Goal: Contribute content: Add original content to the website for others to see

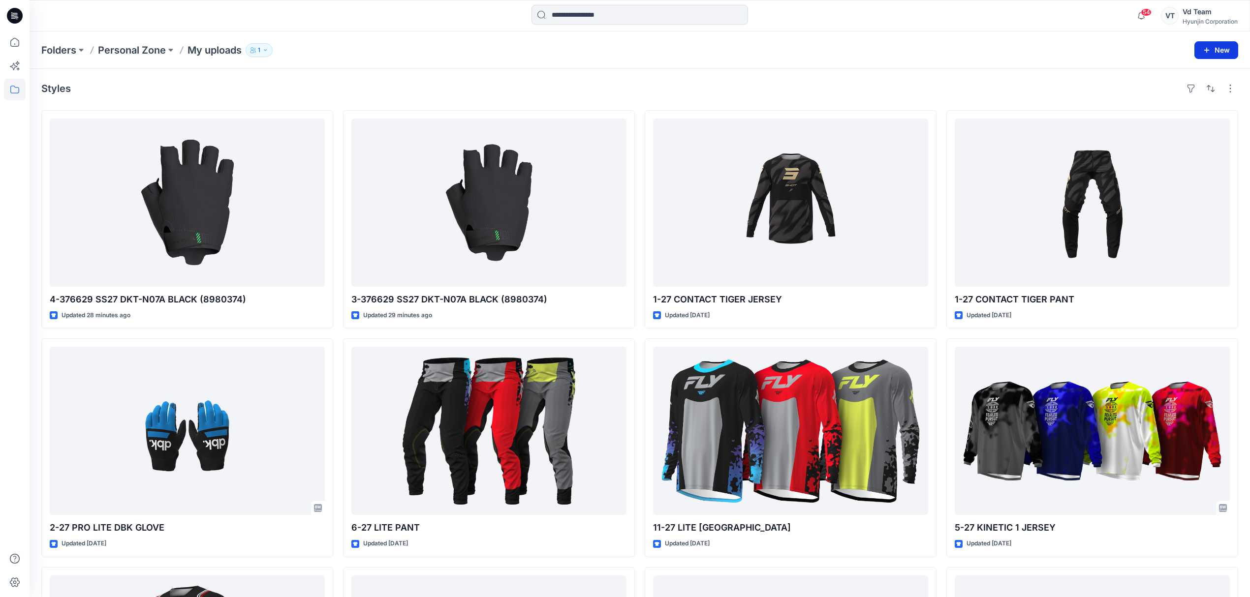
click at [1227, 52] on button "New" at bounding box center [1216, 50] width 44 height 18
click at [1195, 71] on p "New Style" at bounding box center [1185, 75] width 33 height 12
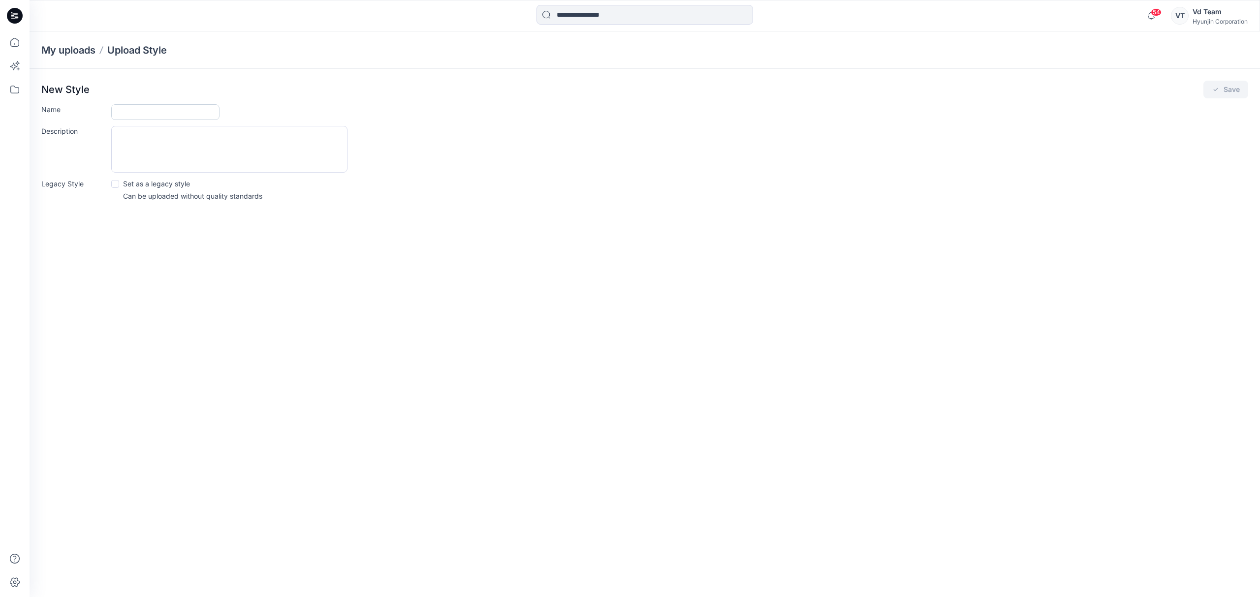
click at [203, 113] on input "Name" at bounding box center [165, 112] width 108 height 16
paste input "**********"
type input "**********"
click at [1203, 81] on button "Save" at bounding box center [1225, 90] width 45 height 18
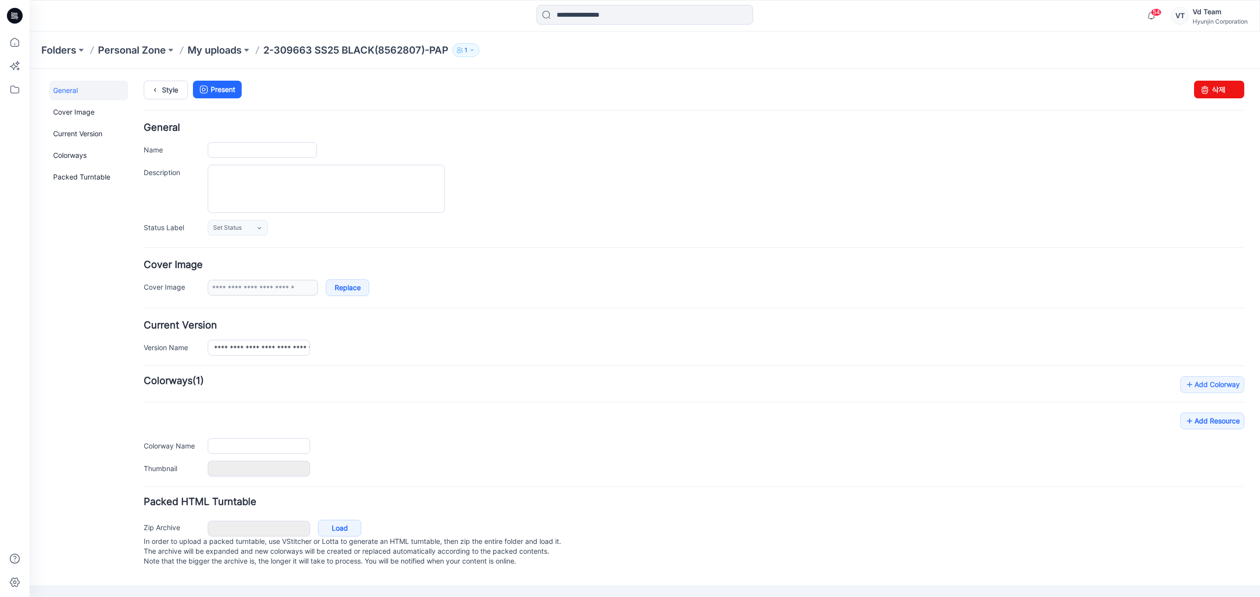
type input "**********"
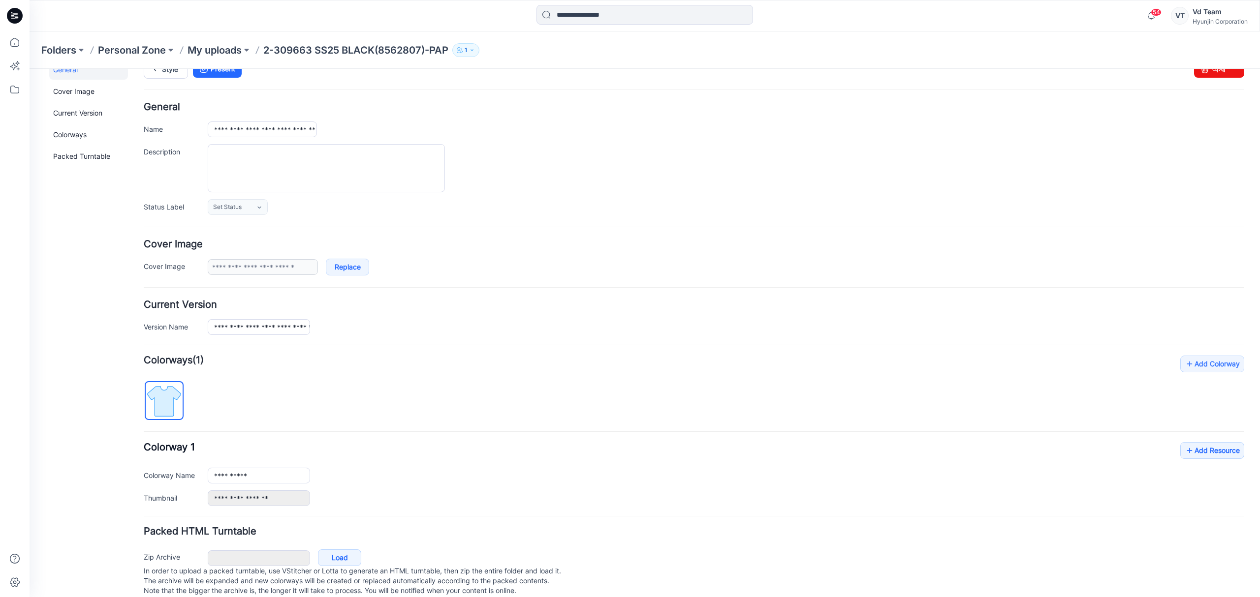
scroll to position [46, 0]
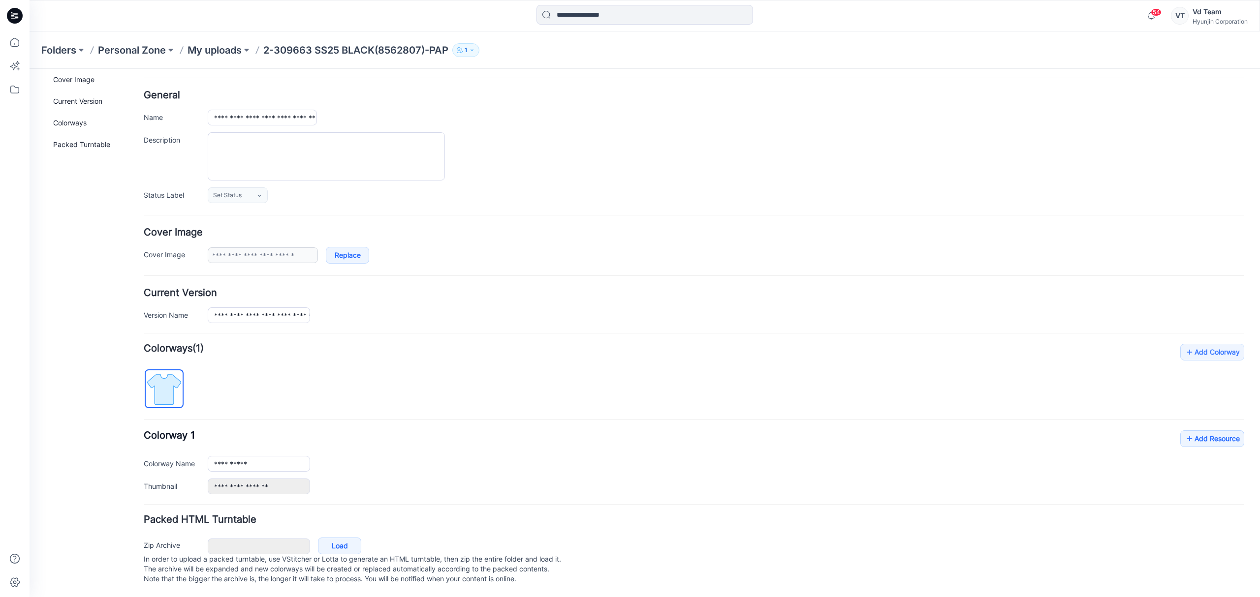
click at [208, 37] on div "Folders Personal Zone My uploads 2-309663 SS25 BLACK(8562807)-PAP 1" at bounding box center [645, 49] width 1230 height 37
click at [1199, 431] on link "Add Resource" at bounding box center [1212, 439] width 64 height 17
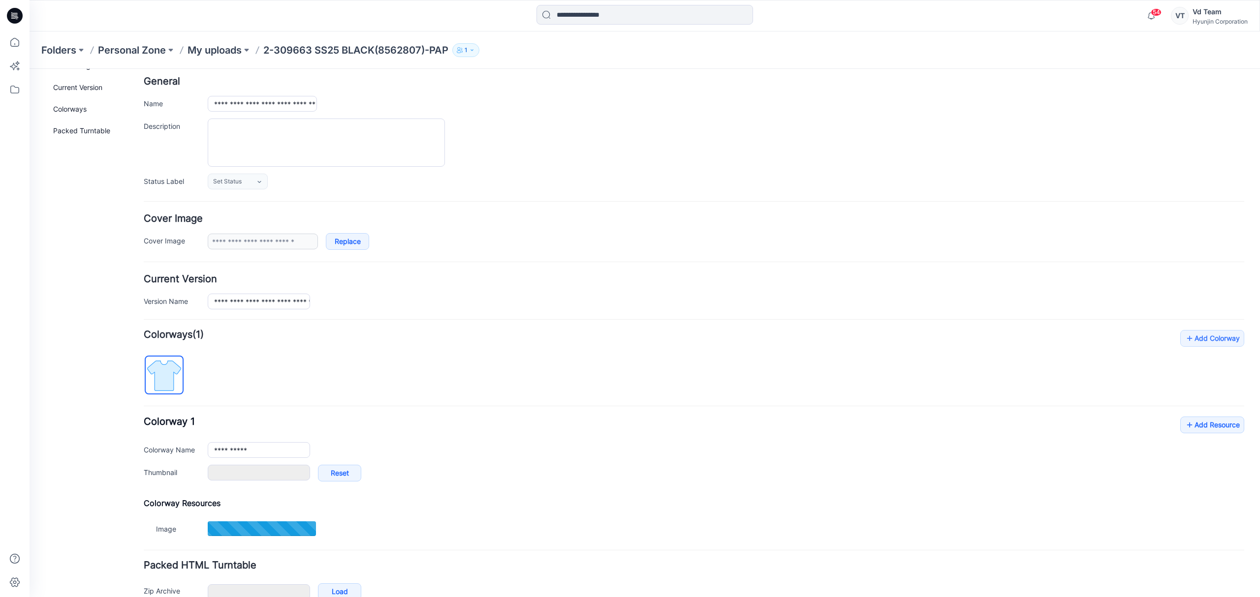
type input "**********"
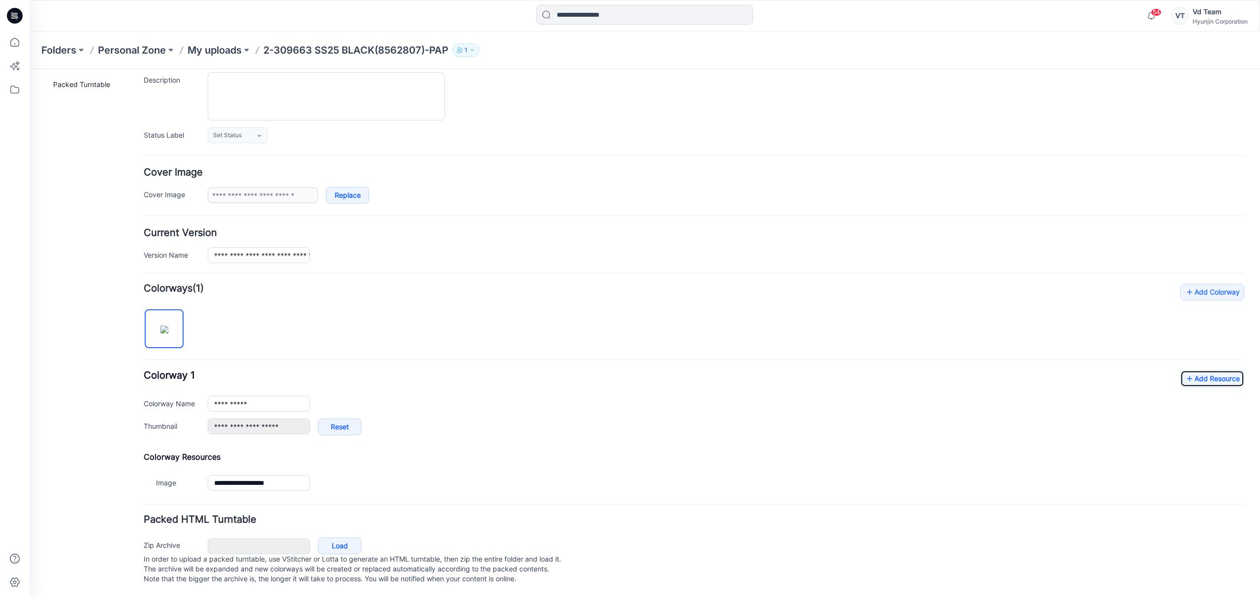
scroll to position [106, 0]
click at [334, 538] on link "Load" at bounding box center [339, 546] width 43 height 17
click at [554, 400] on div "**********" at bounding box center [726, 405] width 1036 height 16
click at [540, 383] on div "**********" at bounding box center [694, 408] width 1100 height 75
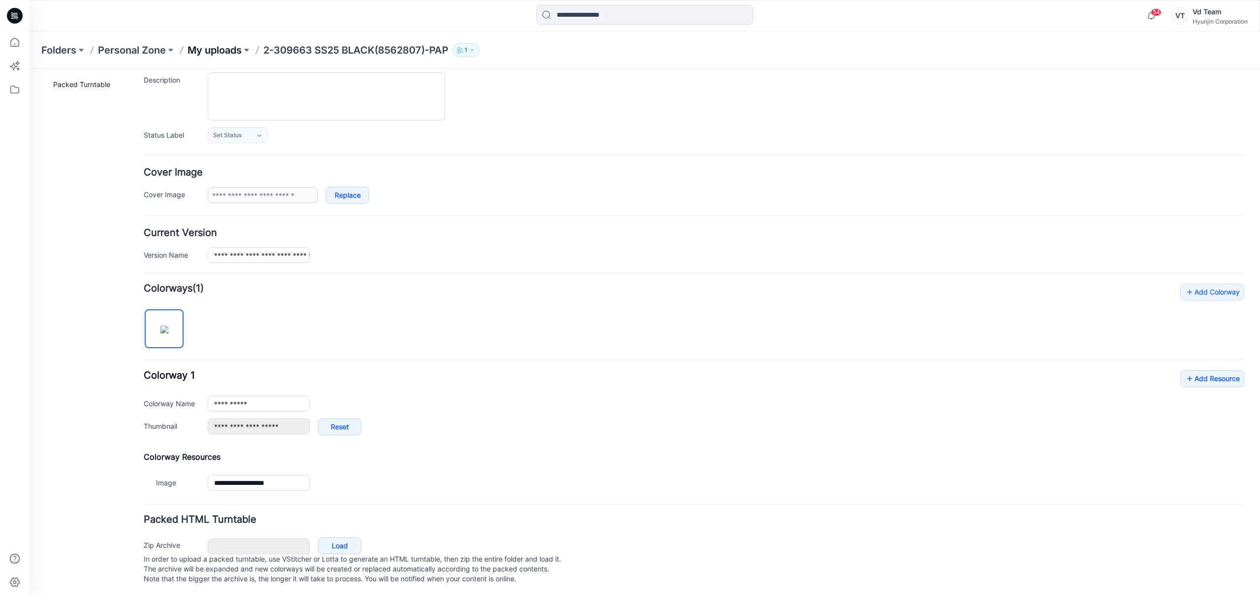
click at [217, 52] on p "My uploads" at bounding box center [214, 50] width 54 height 14
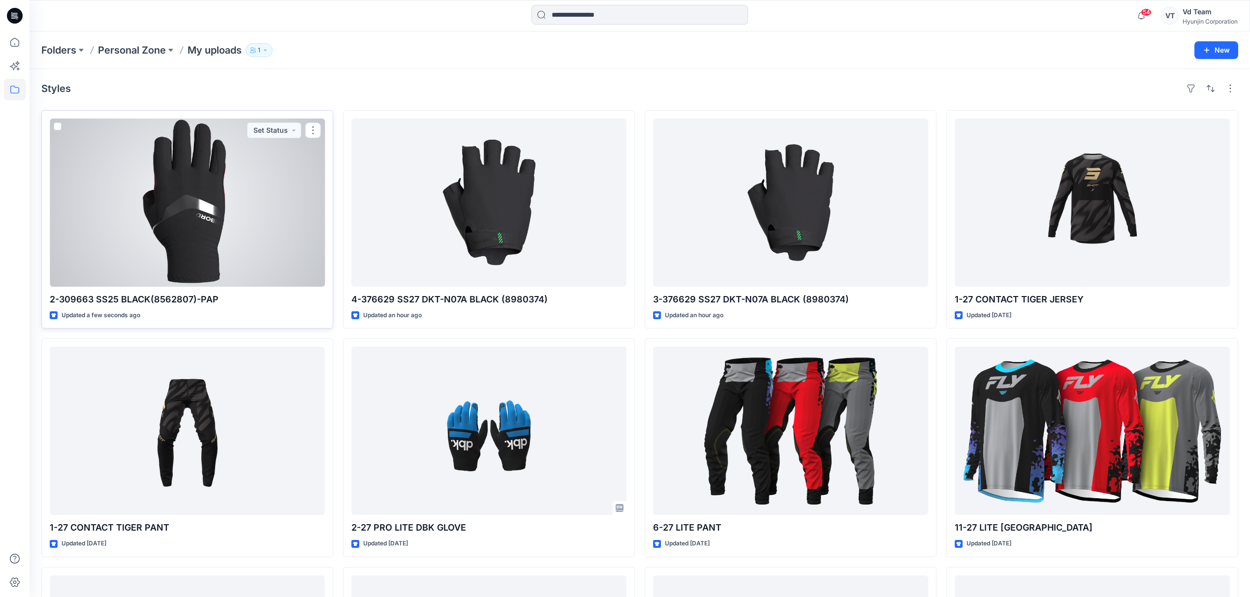
click at [196, 251] on div at bounding box center [187, 203] width 275 height 168
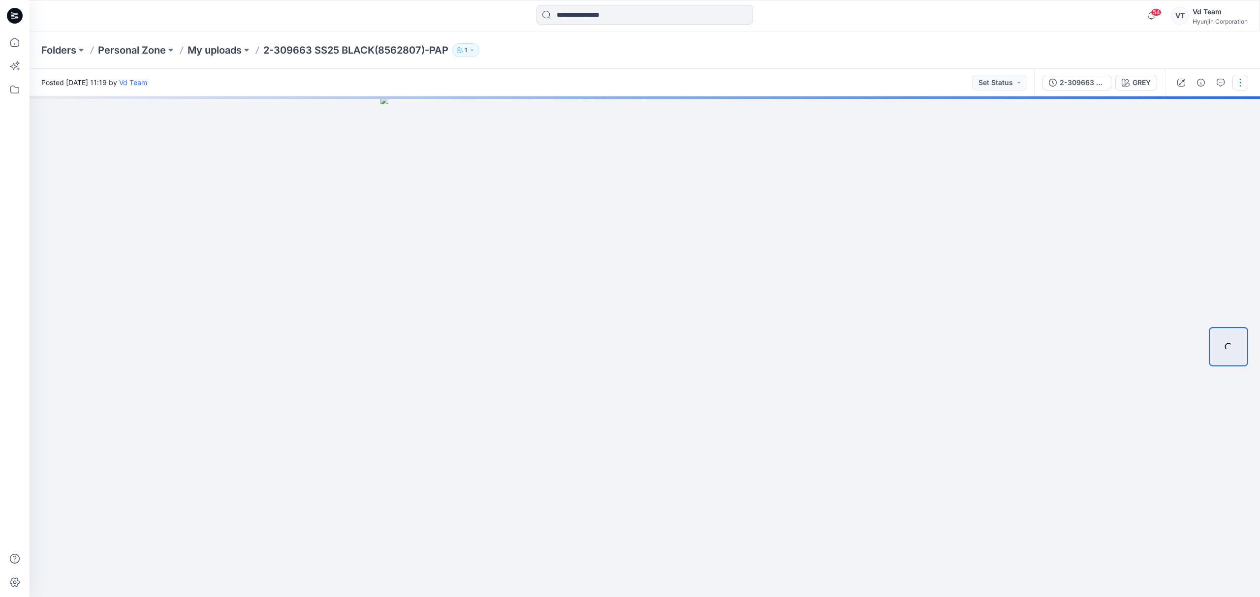
click at [1238, 85] on button "button" at bounding box center [1240, 83] width 16 height 16
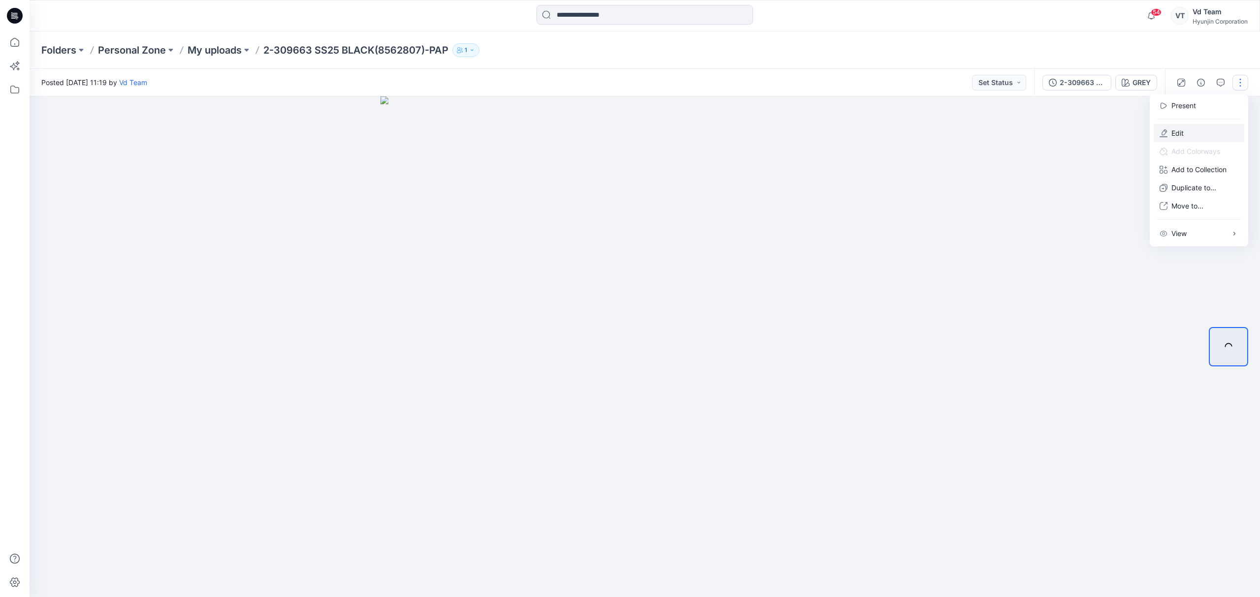
click at [1209, 134] on button "Edit" at bounding box center [1198, 133] width 91 height 18
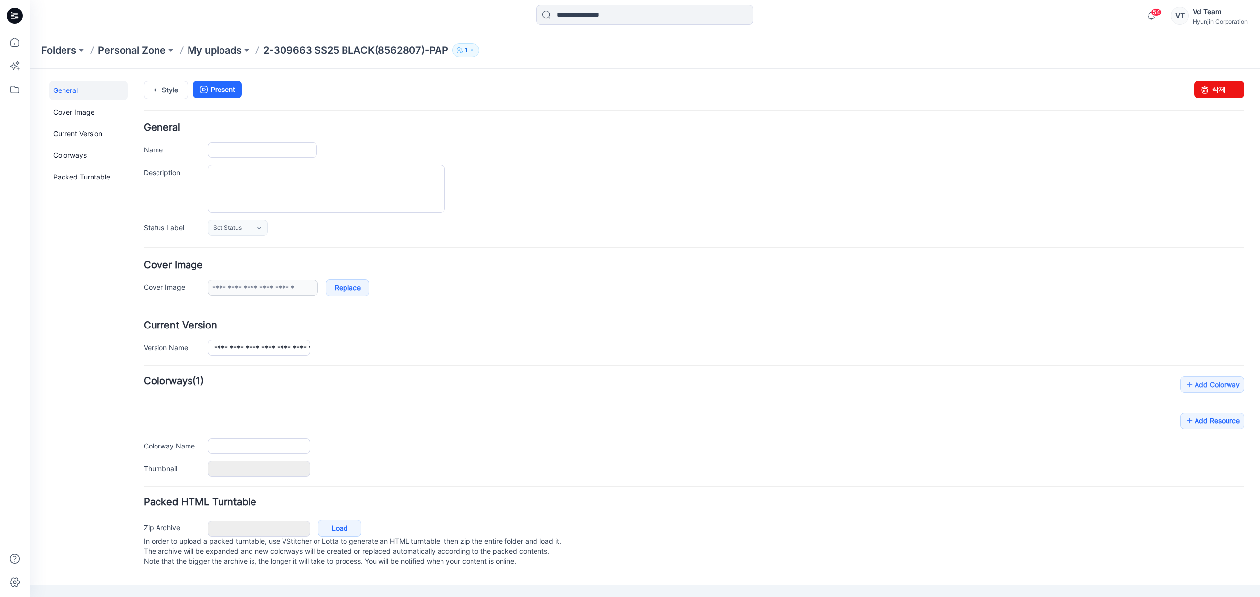
type input "**********"
type input "****"
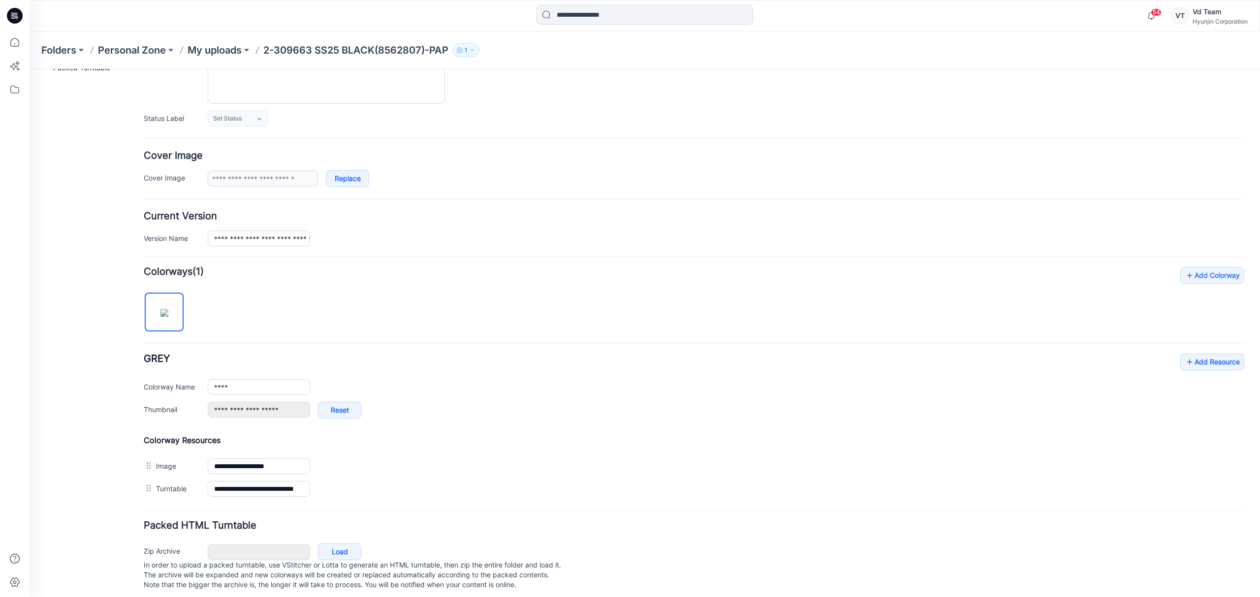
scroll to position [129, 0]
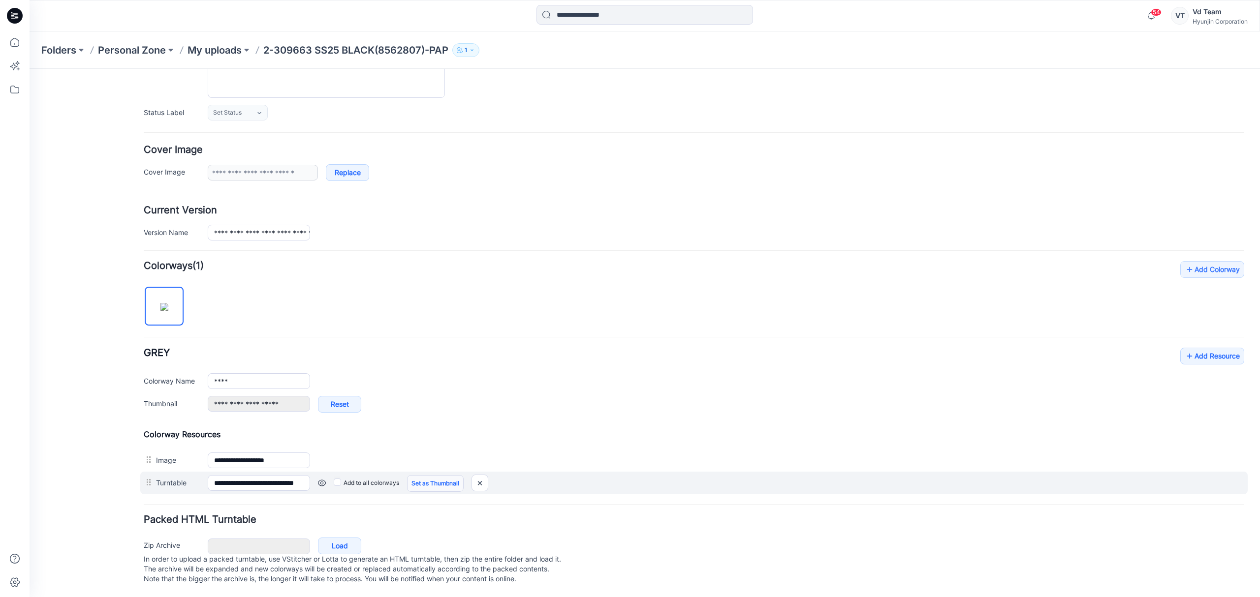
click at [30, 69] on link "Set as Thumbnail" at bounding box center [30, 69] width 0 height 0
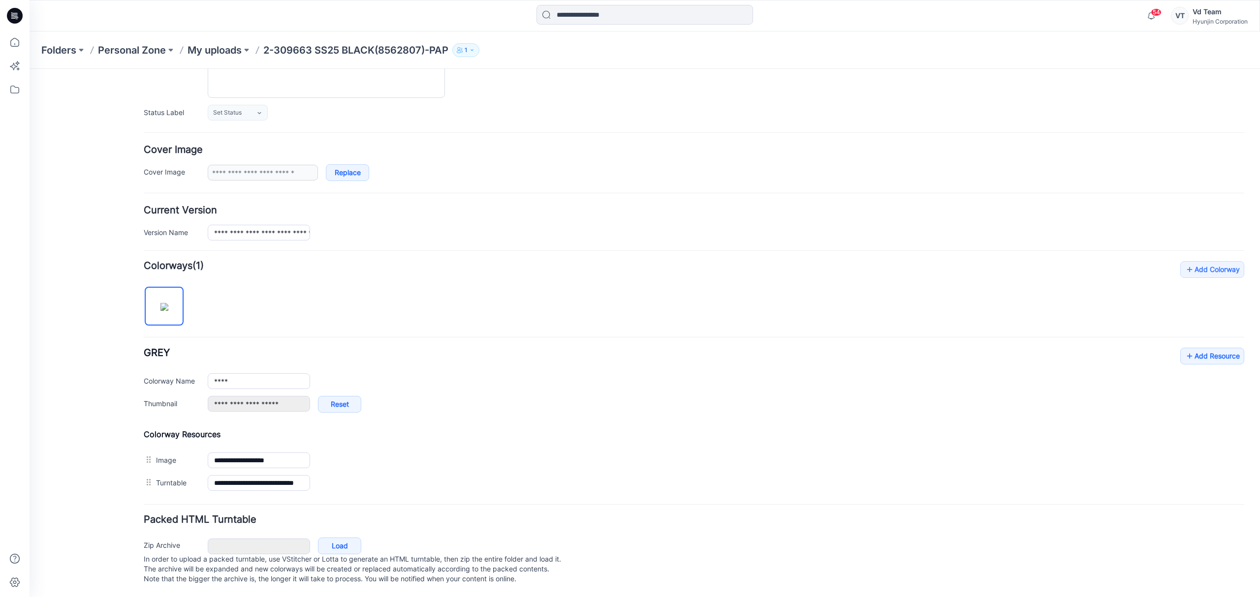
type input "**********"
click at [219, 37] on div "Folders Personal Zone My uploads 2-309663 SS25 BLACK(8562807)-PAP 1" at bounding box center [645, 49] width 1230 height 37
click at [215, 52] on p "My uploads" at bounding box center [214, 50] width 54 height 14
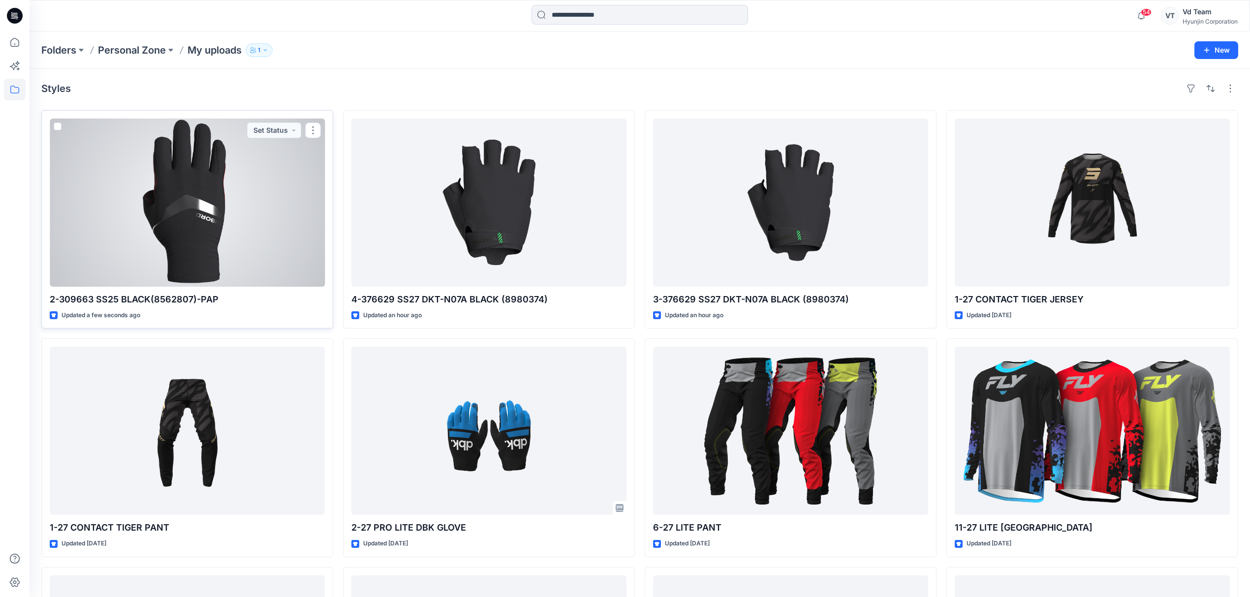
click at [244, 255] on div at bounding box center [187, 203] width 275 height 168
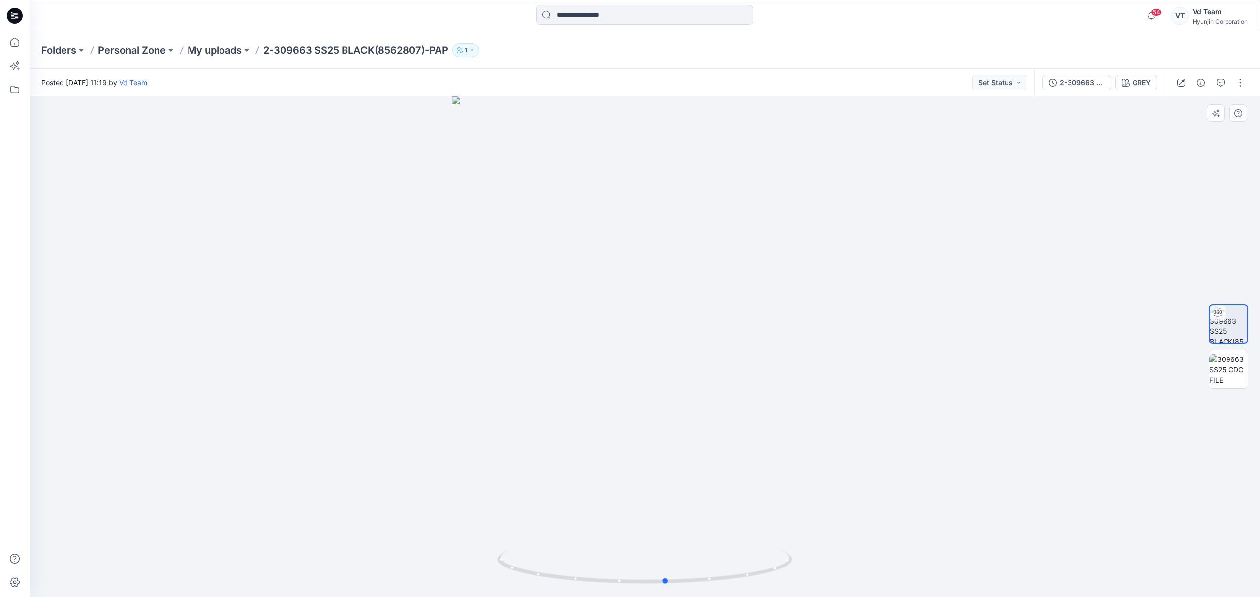
drag, startPoint x: 610, startPoint y: 577, endPoint x: 927, endPoint y: 547, distance: 318.3
click at [927, 547] on div at bounding box center [645, 346] width 1230 height 501
click at [1219, 89] on button "button" at bounding box center [1220, 83] width 16 height 16
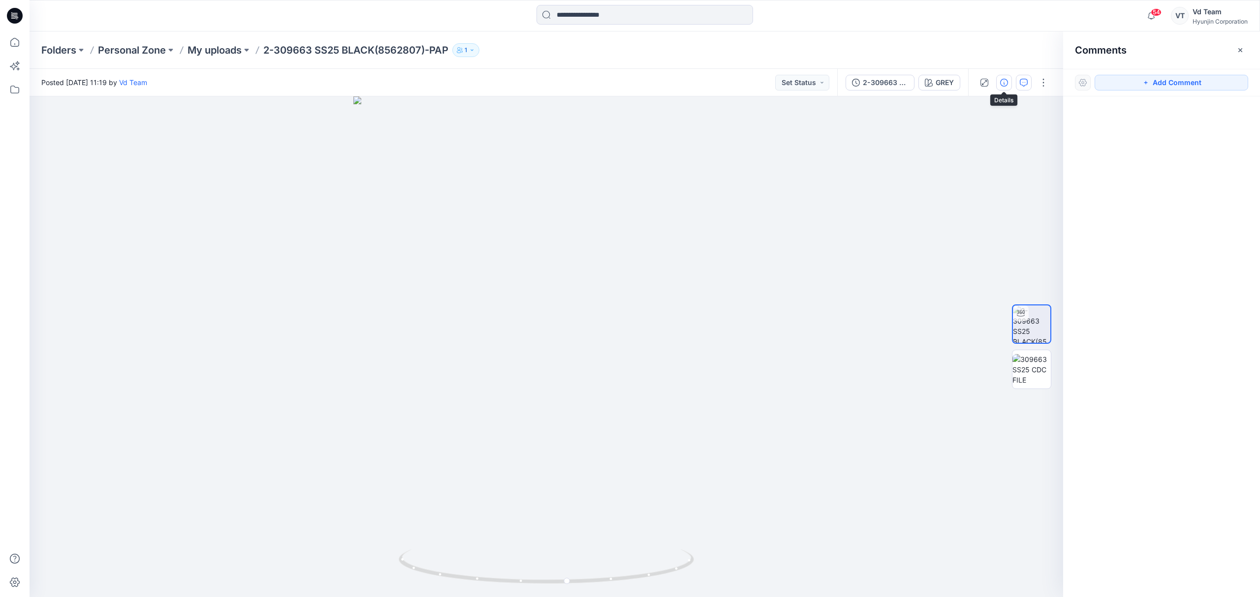
click at [998, 81] on button "button" at bounding box center [1004, 83] width 16 height 16
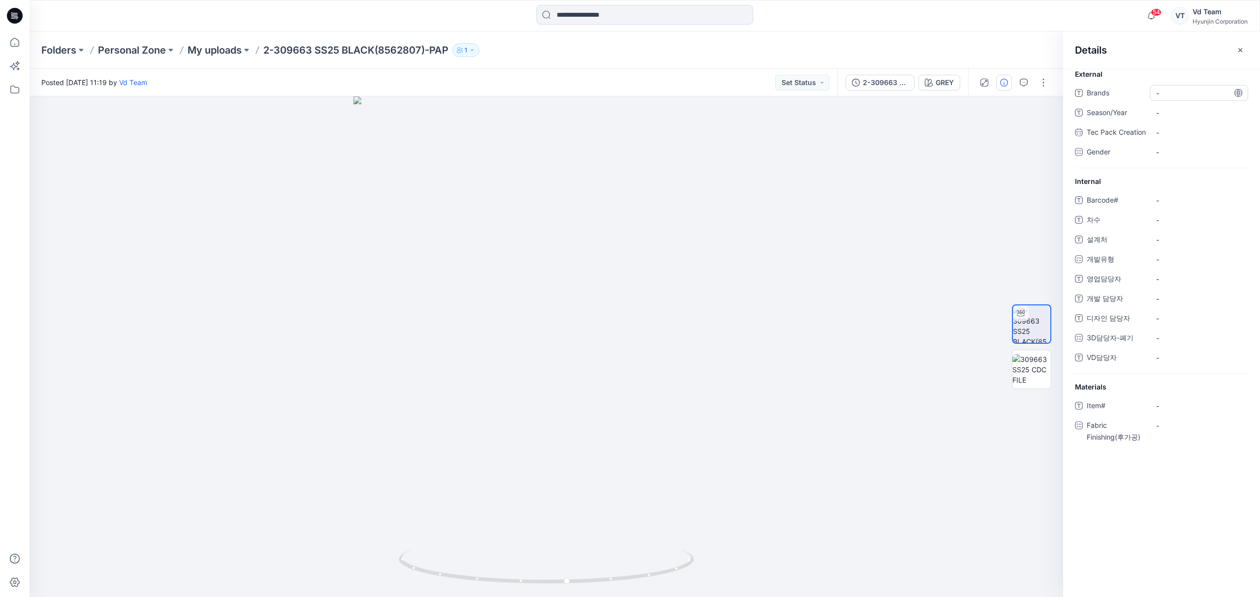
click at [1195, 88] on span "-" at bounding box center [1199, 93] width 86 height 10
type textarea "**********"
click at [1180, 115] on span "-" at bounding box center [1199, 119] width 86 height 10
type textarea "**"
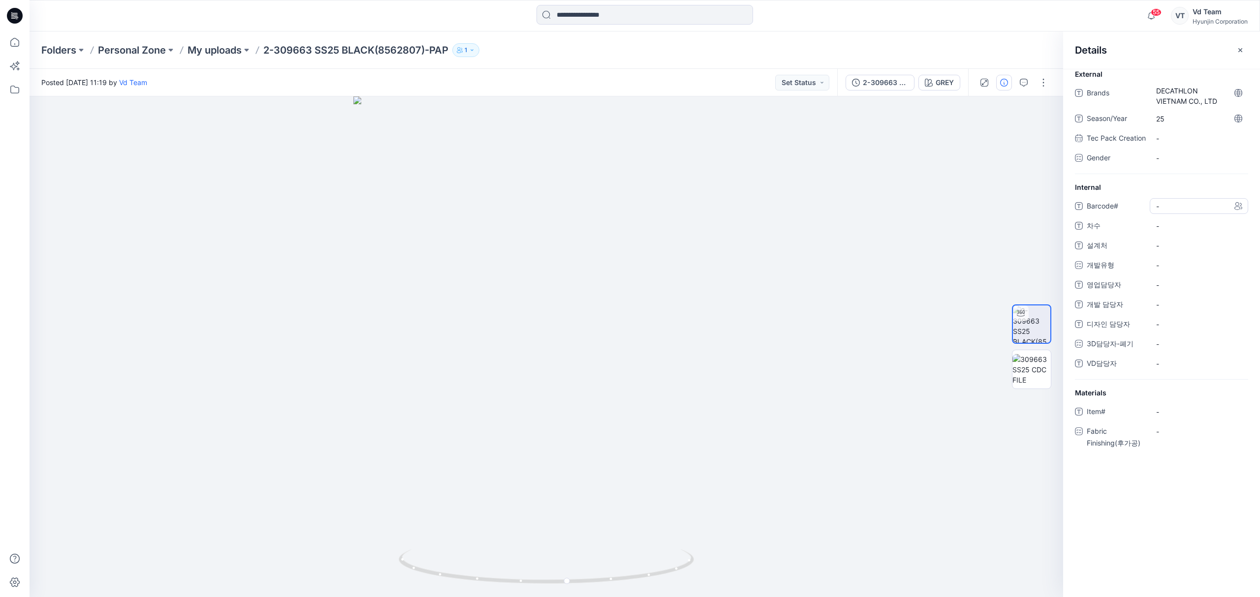
click at [1173, 212] on span "-" at bounding box center [1199, 206] width 86 height 10
type textarea "*********"
click at [1171, 231] on span "-" at bounding box center [1199, 226] width 86 height 10
click at [1174, 231] on span "-" at bounding box center [1199, 226] width 86 height 10
type textarea "*"
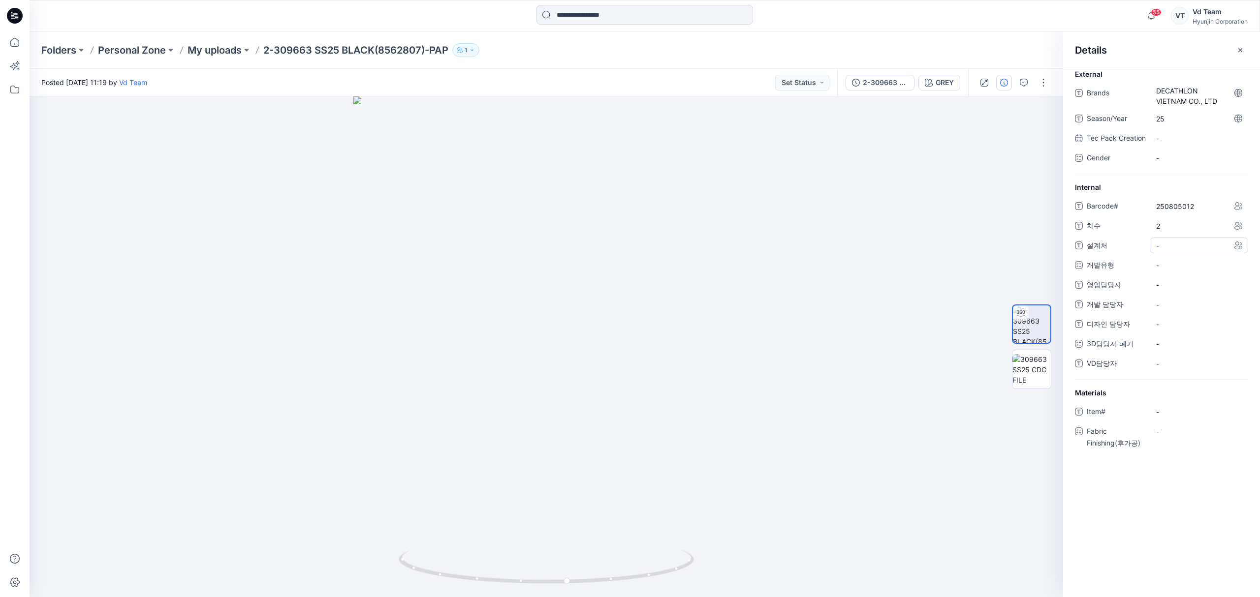
click at [1175, 251] on span "-" at bounding box center [1199, 246] width 86 height 10
click at [1118, 253] on span "설계처" at bounding box center [1115, 247] width 59 height 14
click at [1178, 273] on div "-" at bounding box center [1198, 265] width 98 height 16
click at [1187, 352] on label "SALES" at bounding box center [1173, 346] width 33 height 12
click at [1104, 313] on span "개발 담당자" at bounding box center [1115, 307] width 59 height 14
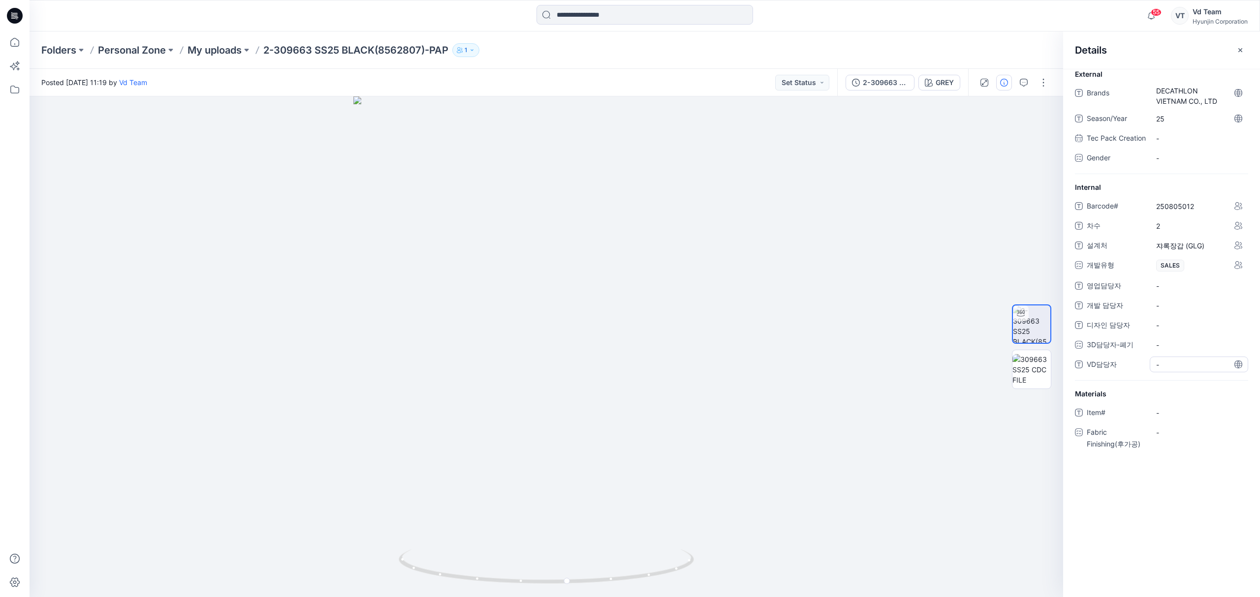
click at [1170, 370] on span "-" at bounding box center [1199, 365] width 86 height 10
type textarea "*"
type textarea "***"
click at [211, 50] on p "My uploads" at bounding box center [214, 50] width 54 height 14
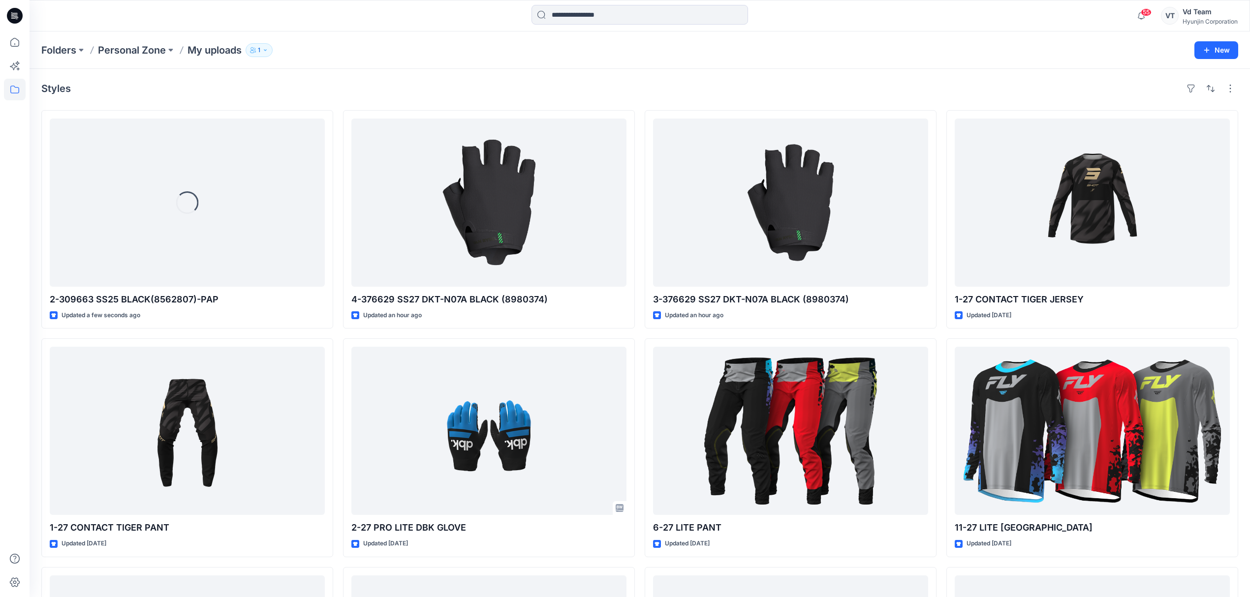
click at [430, 78] on div "Styles Loading... 2-309663 SS25 BLACK(8562807)-PAP Updated a few seconds ago 1-…" at bounding box center [640, 451] width 1220 height 764
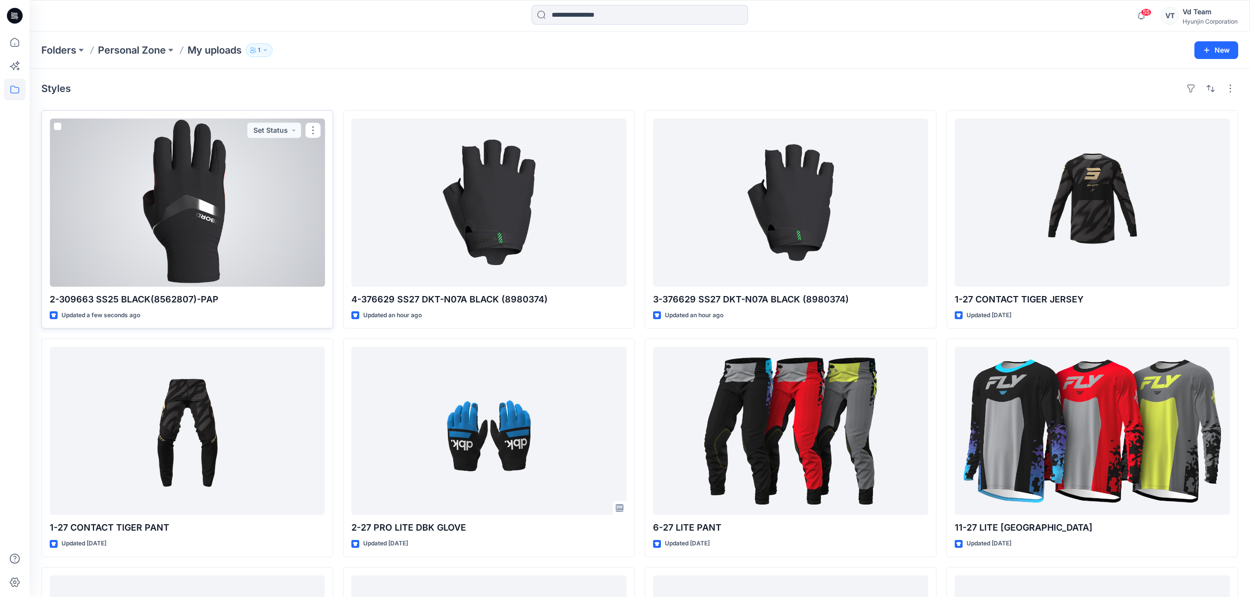
click at [262, 214] on div at bounding box center [187, 203] width 275 height 168
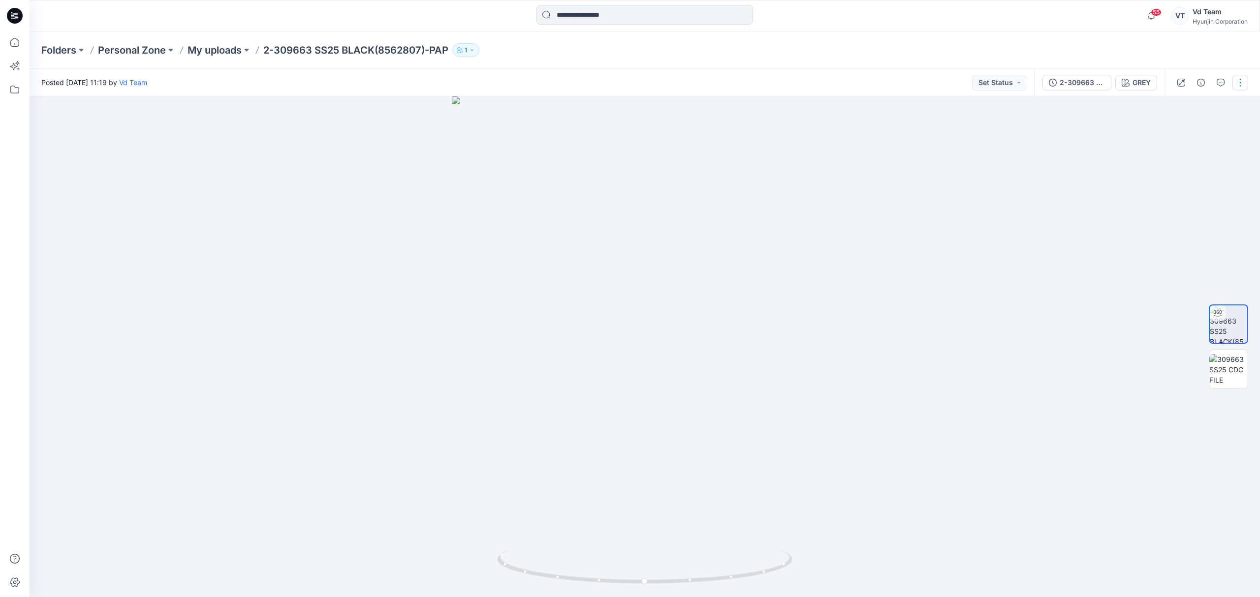
click at [1238, 84] on button "button" at bounding box center [1240, 83] width 16 height 16
click at [1209, 133] on button "Edit" at bounding box center [1198, 133] width 91 height 18
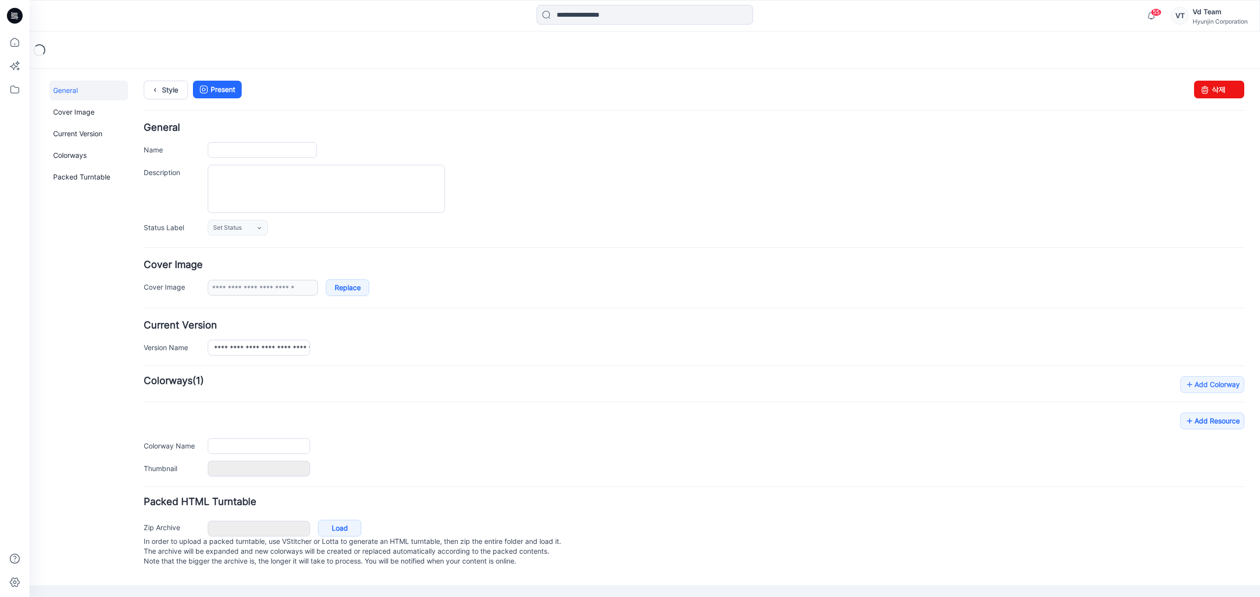
type input "**********"
type input "****"
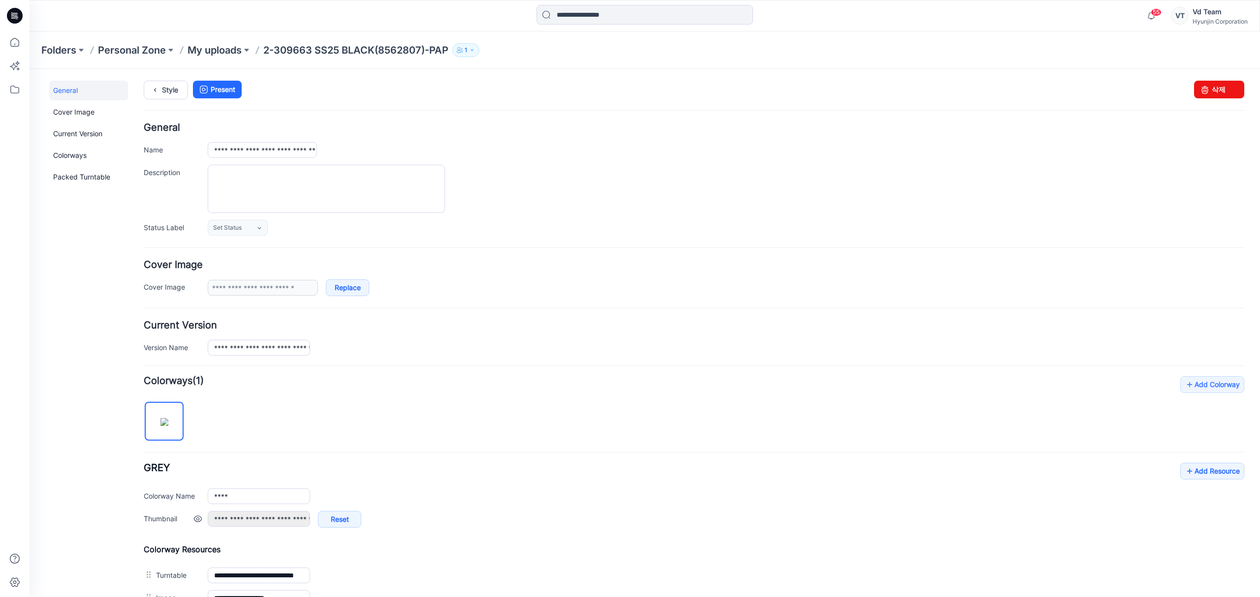
scroll to position [129, 0]
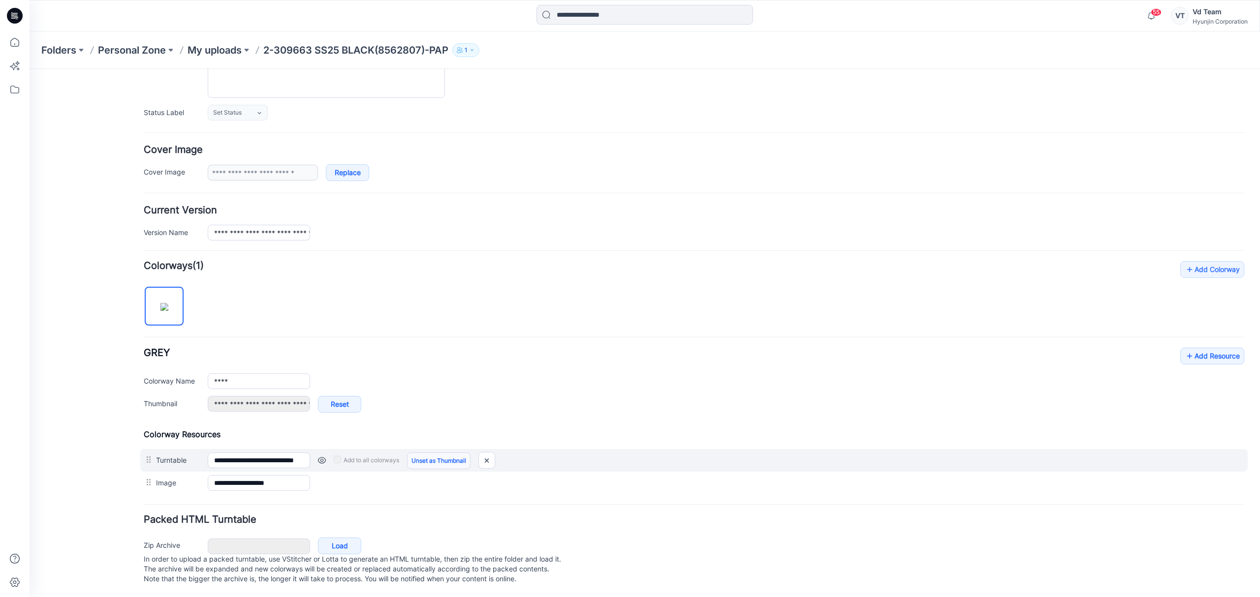
click at [430, 453] on link "Unset as Thumbnail" at bounding box center [438, 461] width 63 height 17
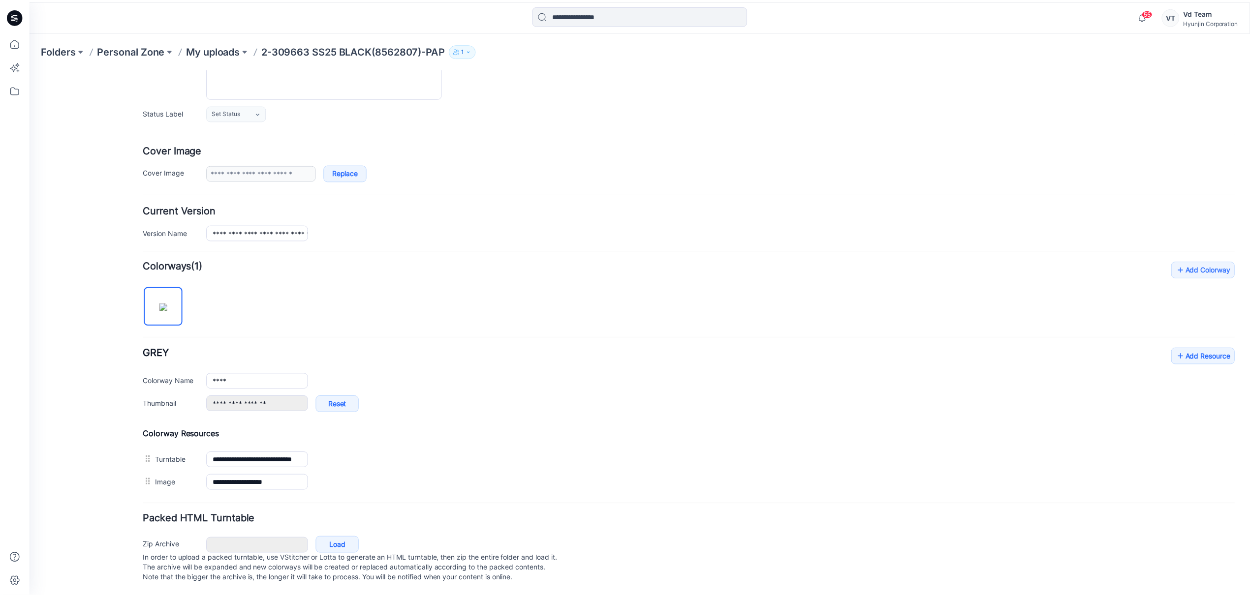
scroll to position [119, 0]
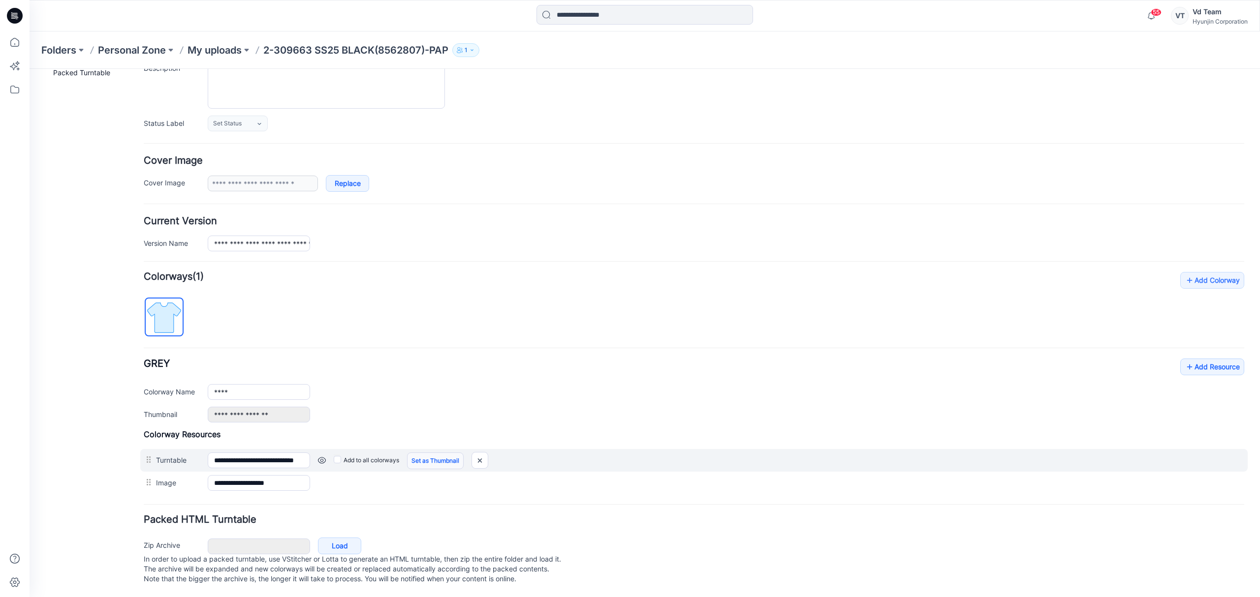
click at [445, 453] on link "Set as Thumbnail" at bounding box center [435, 461] width 57 height 17
type input "**********"
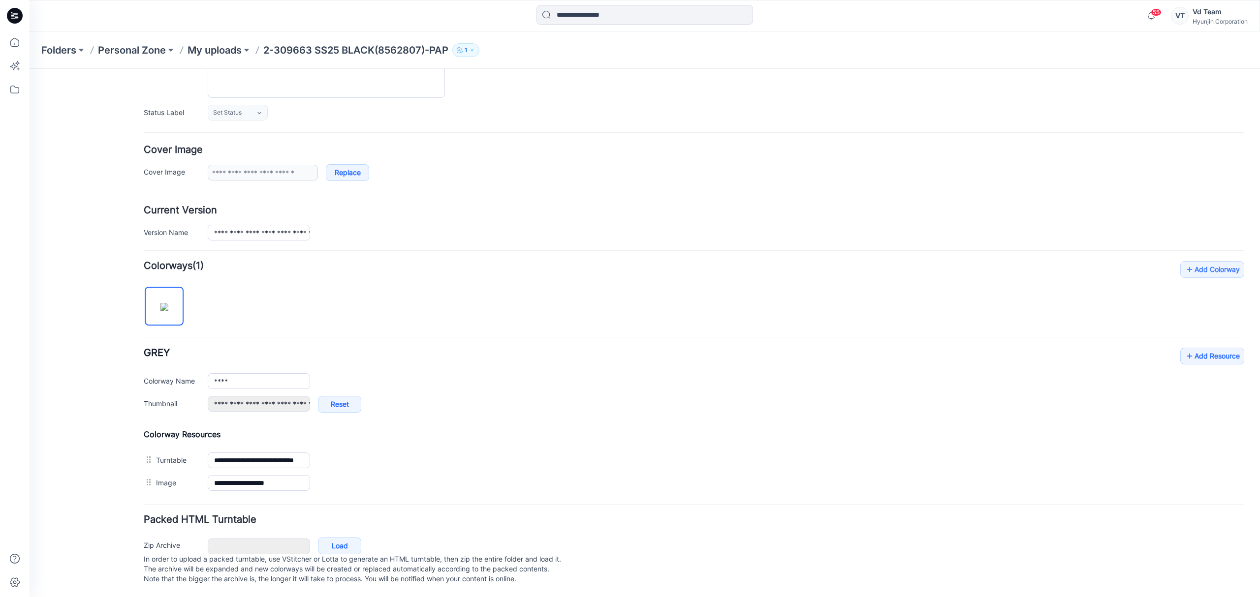
click at [231, 60] on div "Folders Personal Zone My uploads 2-309663 SS25 BLACK(8562807)-PAP 1" at bounding box center [645, 49] width 1230 height 37
click at [231, 54] on p "My uploads" at bounding box center [214, 50] width 54 height 14
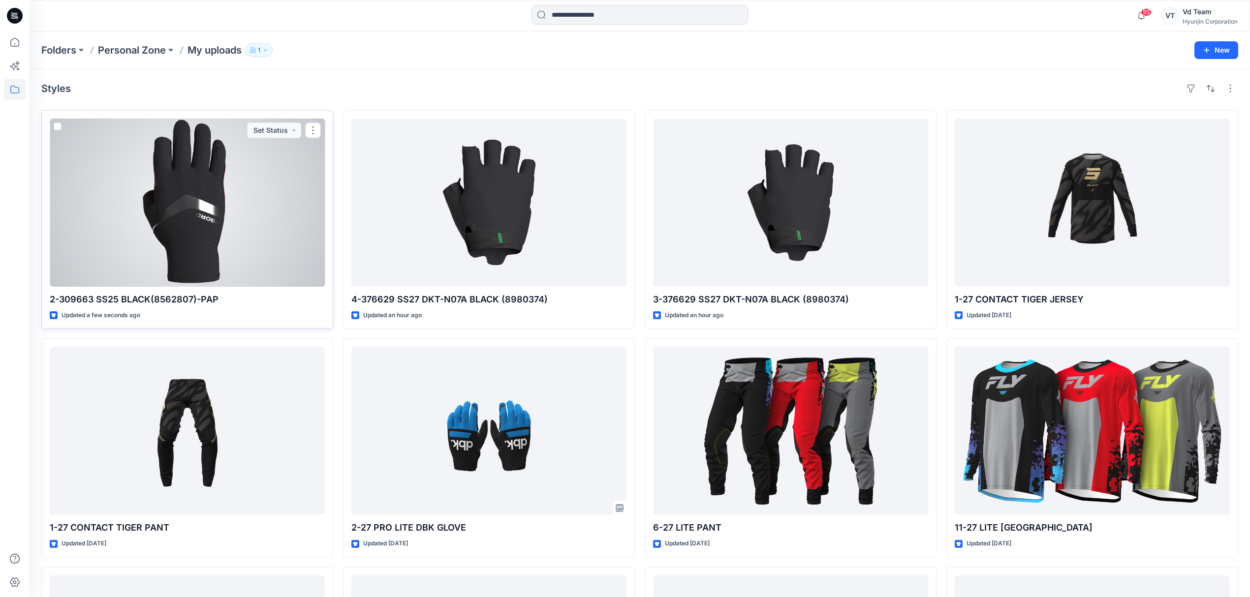
click at [242, 232] on div at bounding box center [187, 203] width 275 height 168
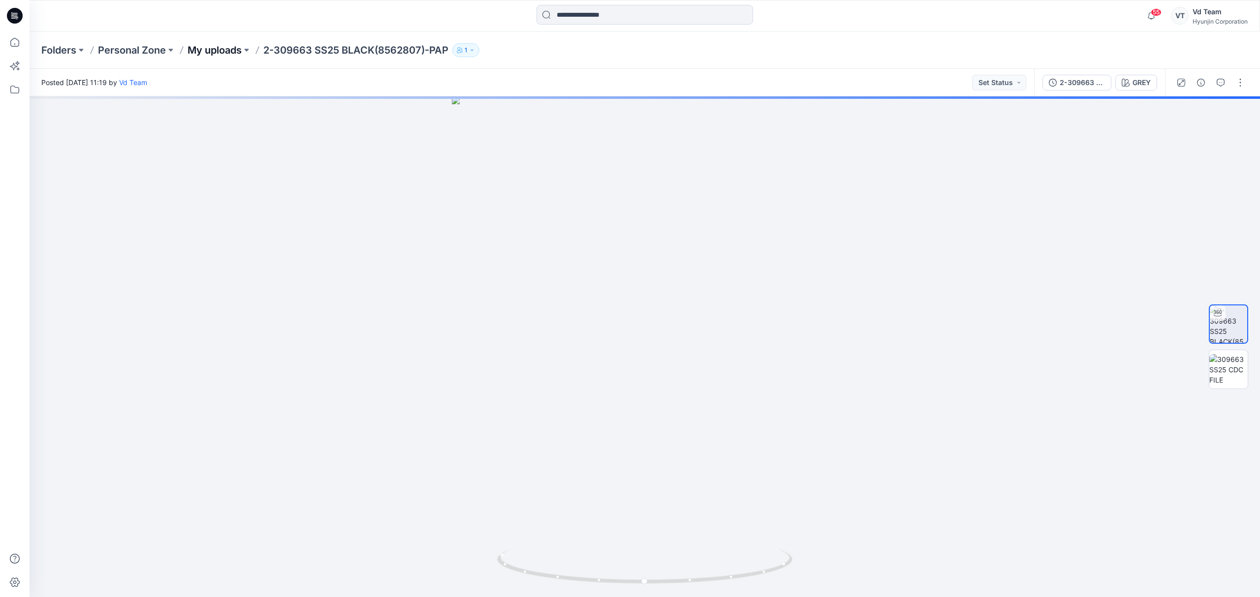
click at [213, 50] on p "My uploads" at bounding box center [214, 50] width 54 height 14
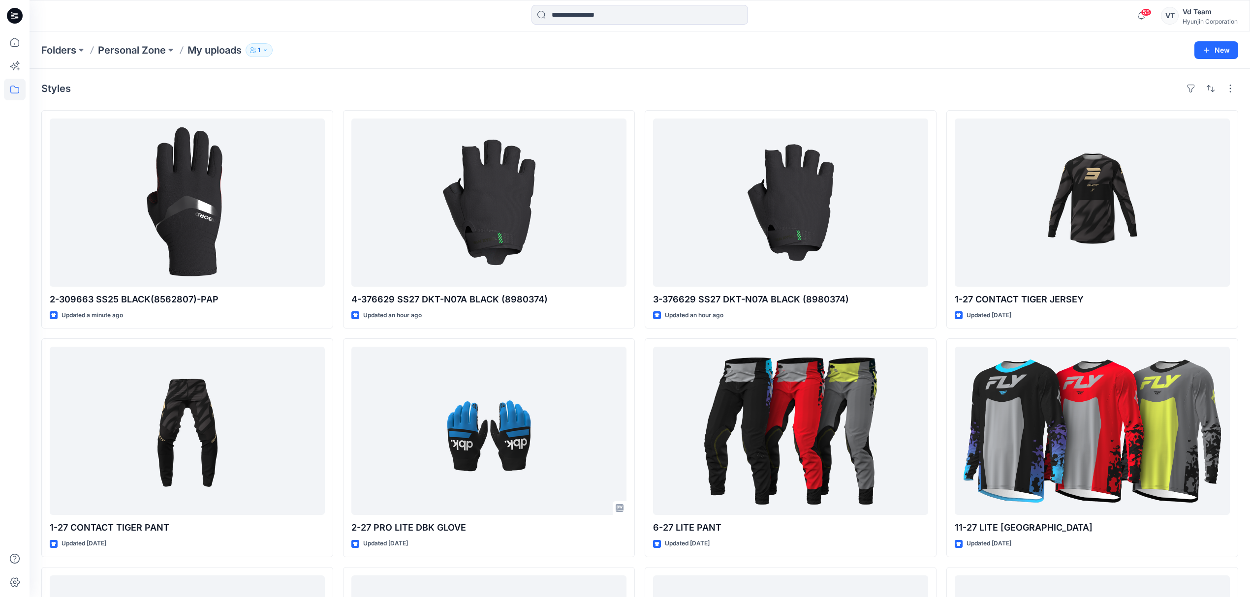
click at [410, 64] on div "Folders Personal Zone My uploads 1 New" at bounding box center [640, 49] width 1220 height 37
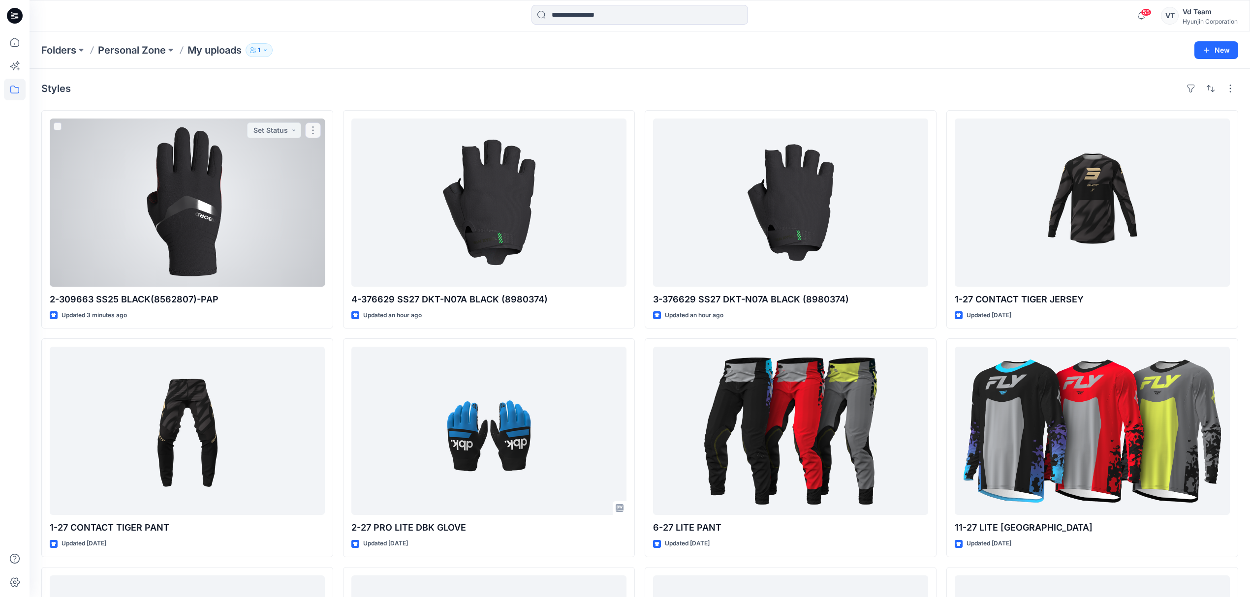
click at [248, 250] on div at bounding box center [187, 203] width 275 height 168
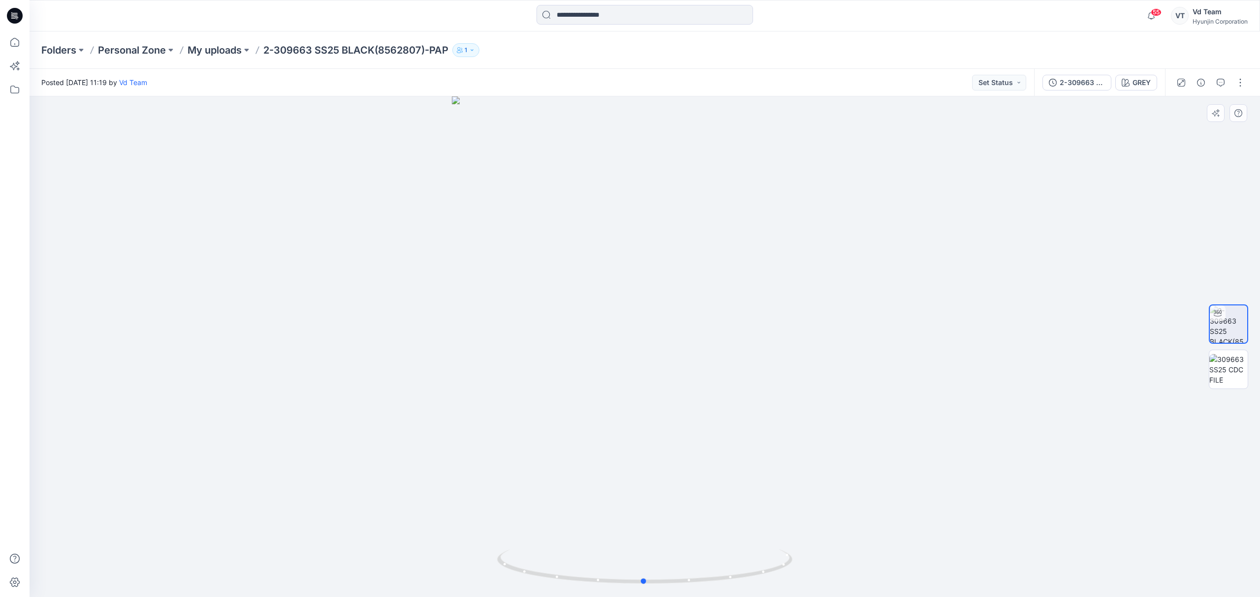
drag, startPoint x: 754, startPoint y: 573, endPoint x: 1048, endPoint y: 548, distance: 295.3
click at [1048, 548] on div at bounding box center [645, 346] width 1230 height 501
click at [233, 50] on p "My uploads" at bounding box center [214, 50] width 54 height 14
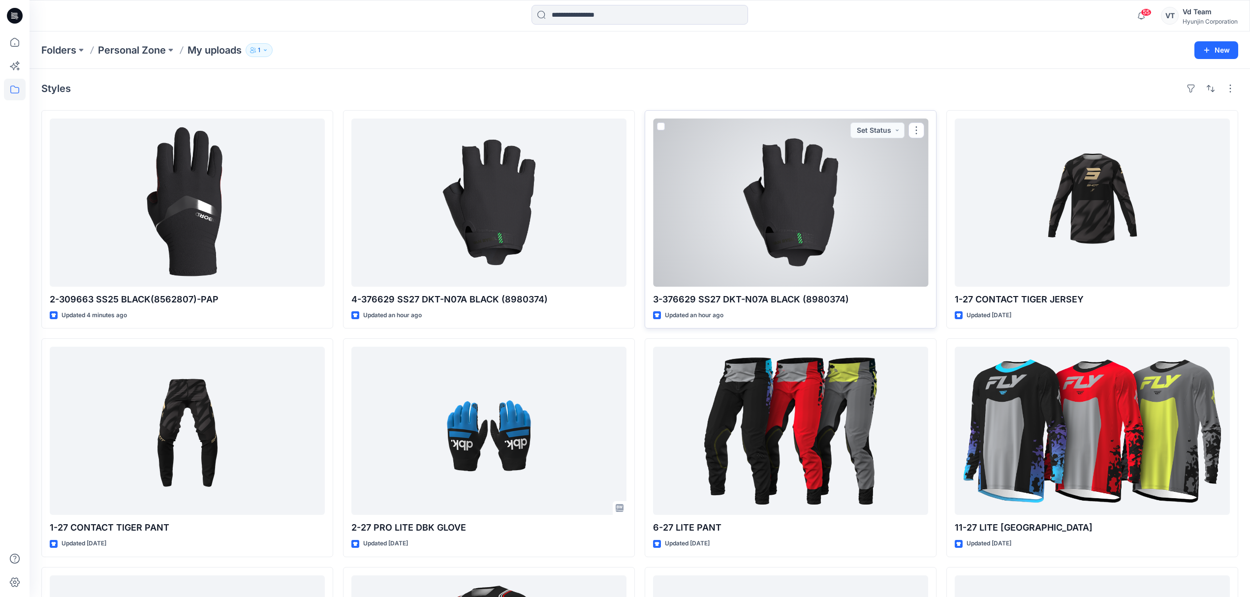
click at [764, 225] on div at bounding box center [790, 203] width 275 height 168
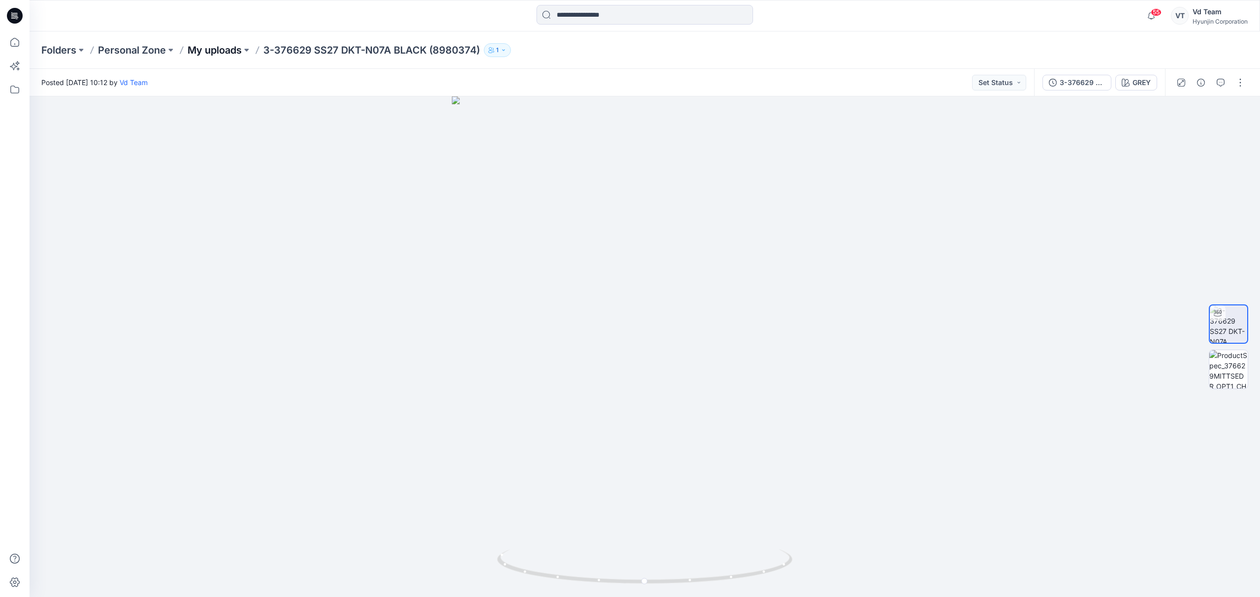
click at [223, 46] on p "My uploads" at bounding box center [214, 50] width 54 height 14
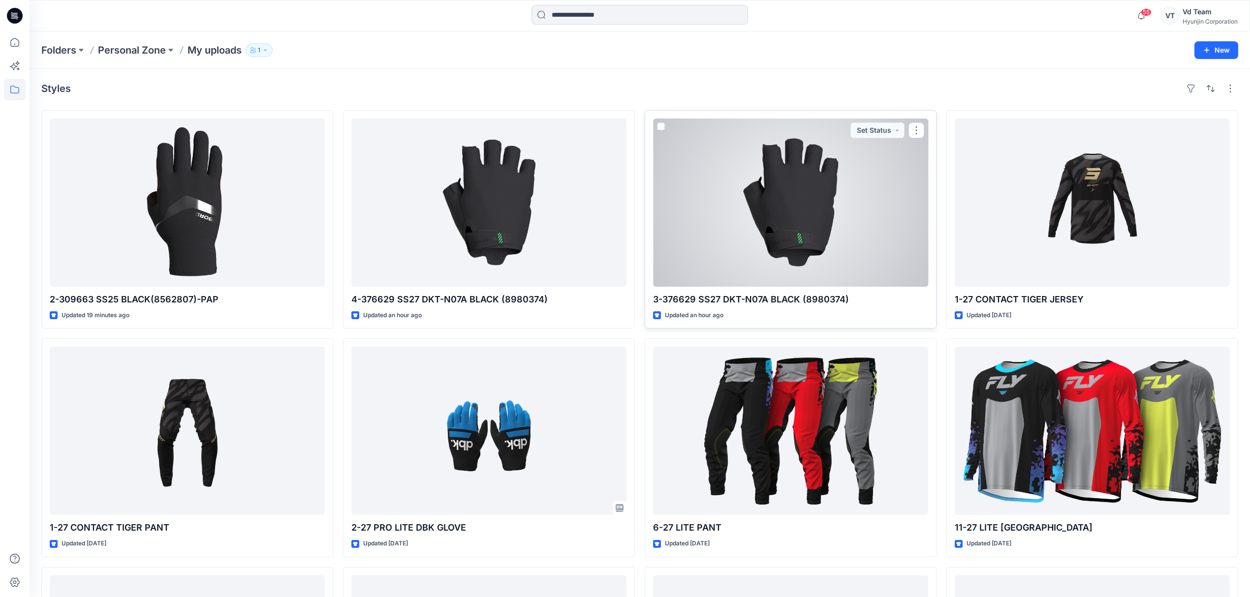
click at [733, 253] on div at bounding box center [790, 203] width 275 height 168
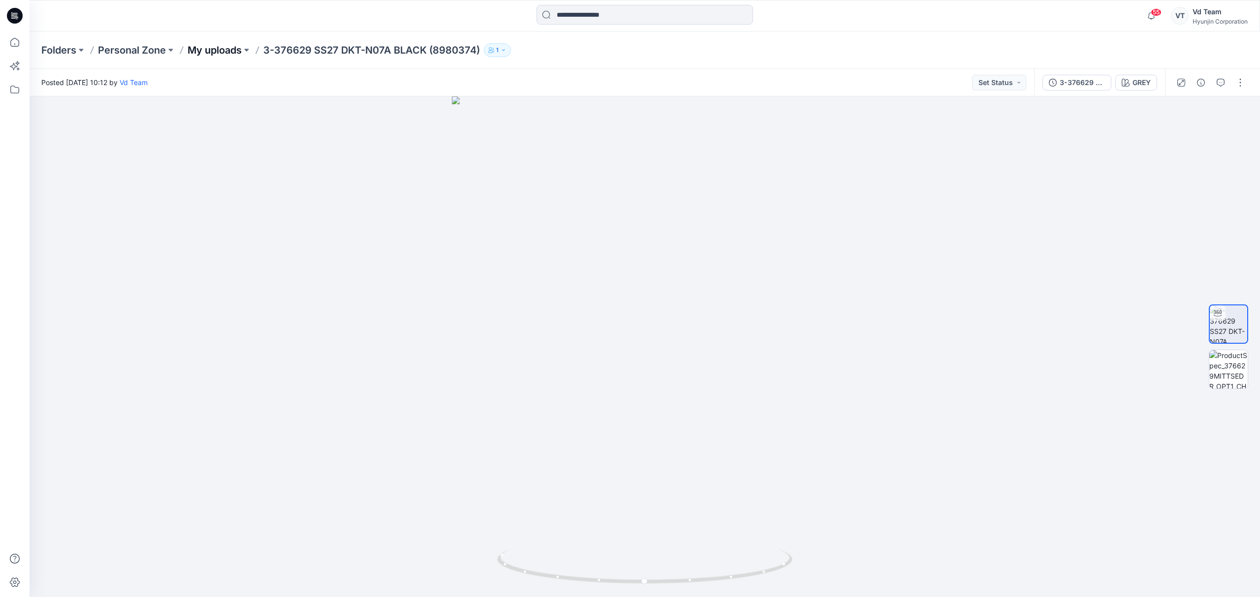
click at [225, 49] on p "My uploads" at bounding box center [214, 50] width 54 height 14
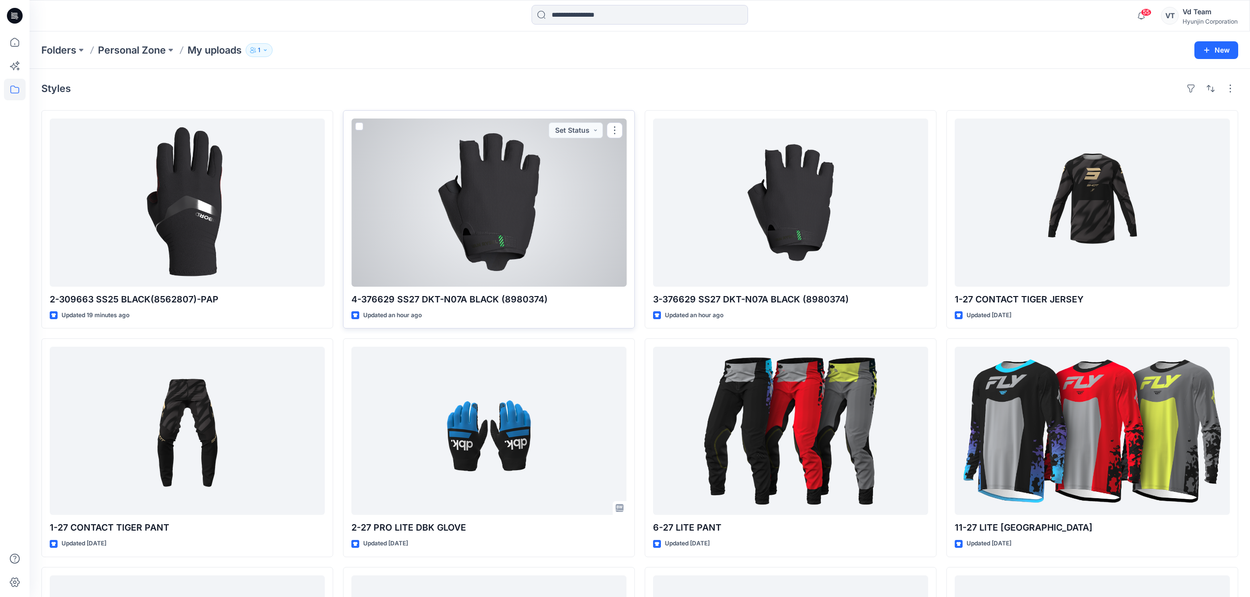
click at [442, 201] on div at bounding box center [488, 203] width 275 height 168
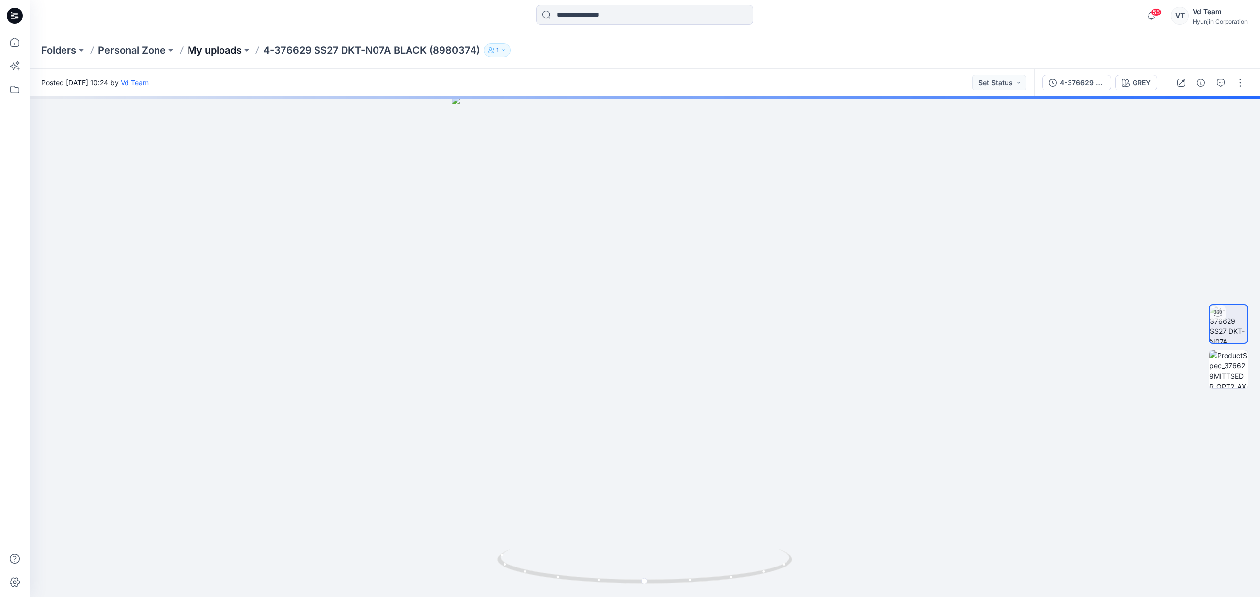
click at [231, 45] on p "My uploads" at bounding box center [214, 50] width 54 height 14
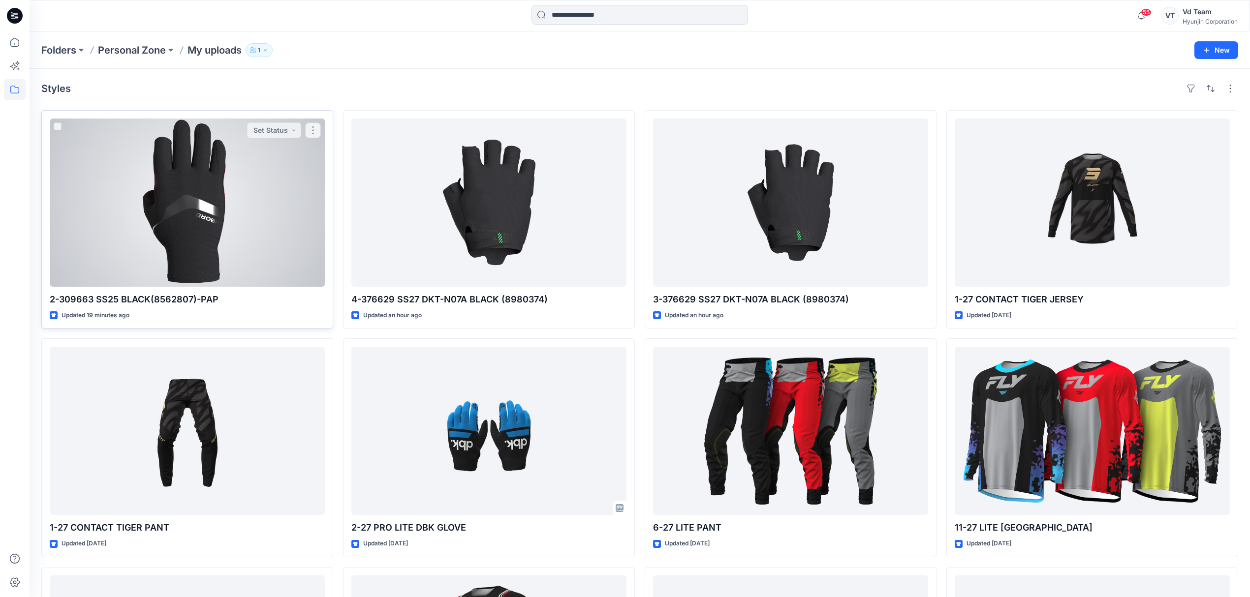
click at [193, 187] on div at bounding box center [187, 203] width 275 height 168
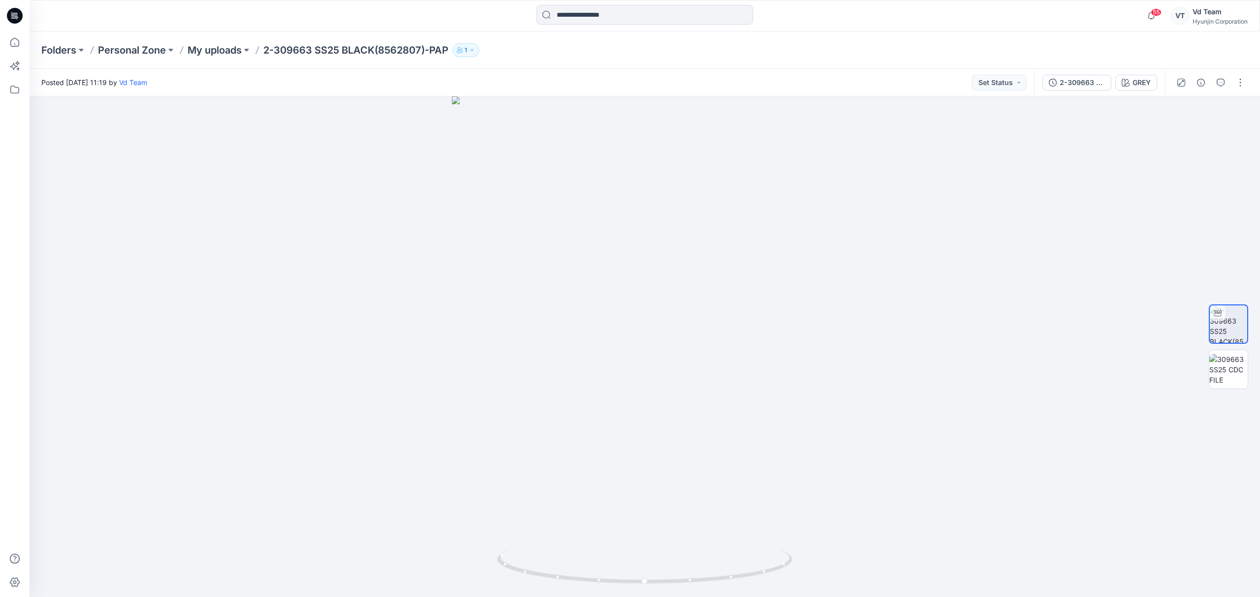
click at [227, 57] on div "Folders Personal Zone My uploads 2-309663 SS25 BLACK(8562807)-PAP 1" at bounding box center [645, 49] width 1230 height 37
click at [227, 52] on p "My uploads" at bounding box center [214, 50] width 54 height 14
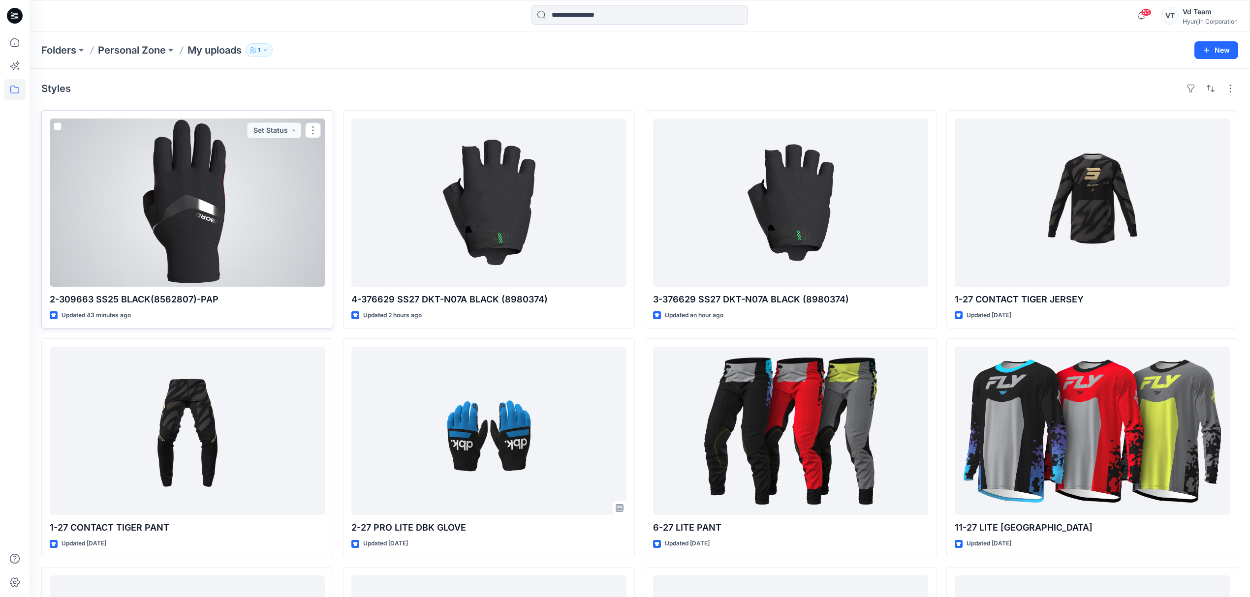
click at [129, 215] on div at bounding box center [187, 203] width 275 height 168
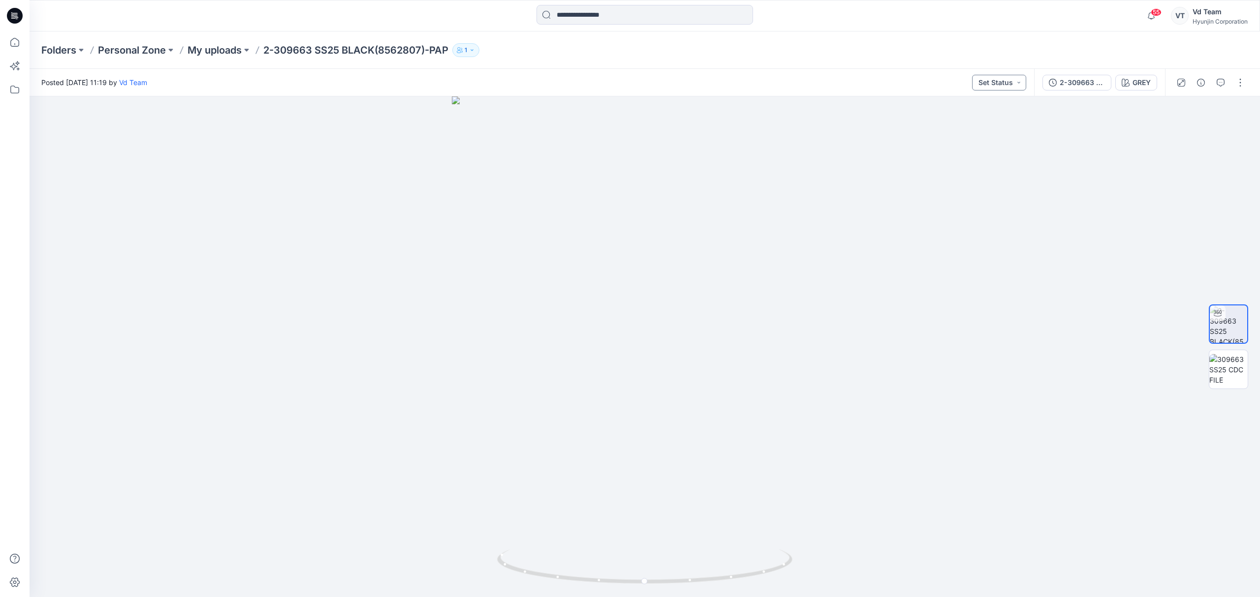
click at [994, 81] on button "Set Status" at bounding box center [999, 83] width 54 height 16
click at [988, 174] on p "Request for review" at bounding box center [982, 177] width 55 height 13
click at [213, 46] on p "My uploads" at bounding box center [214, 50] width 54 height 14
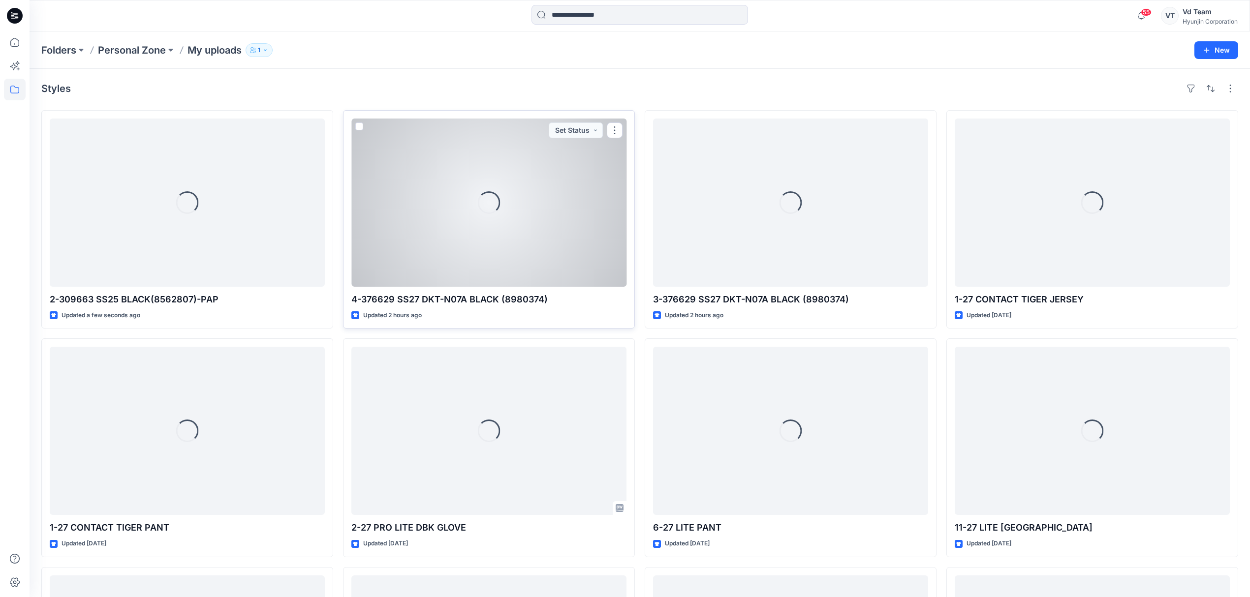
click at [459, 199] on div "Loading..." at bounding box center [488, 203] width 275 height 168
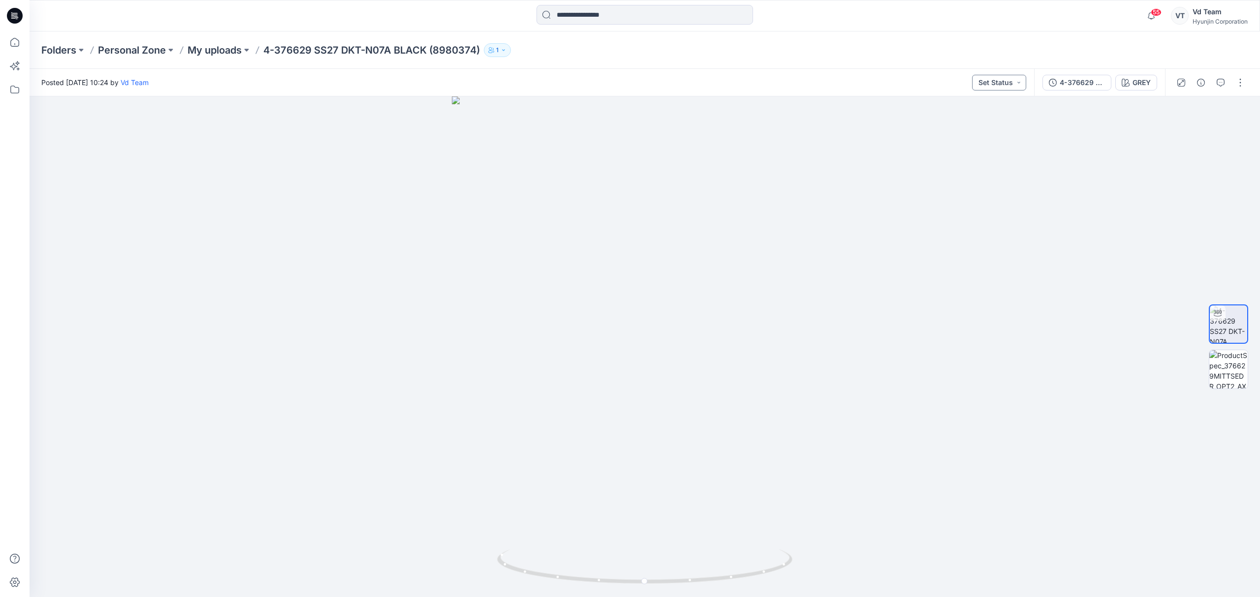
click at [1011, 82] on button "Set Status" at bounding box center [999, 83] width 54 height 16
click at [981, 180] on p "Request for review" at bounding box center [982, 177] width 55 height 13
click at [213, 47] on p "My uploads" at bounding box center [214, 50] width 54 height 14
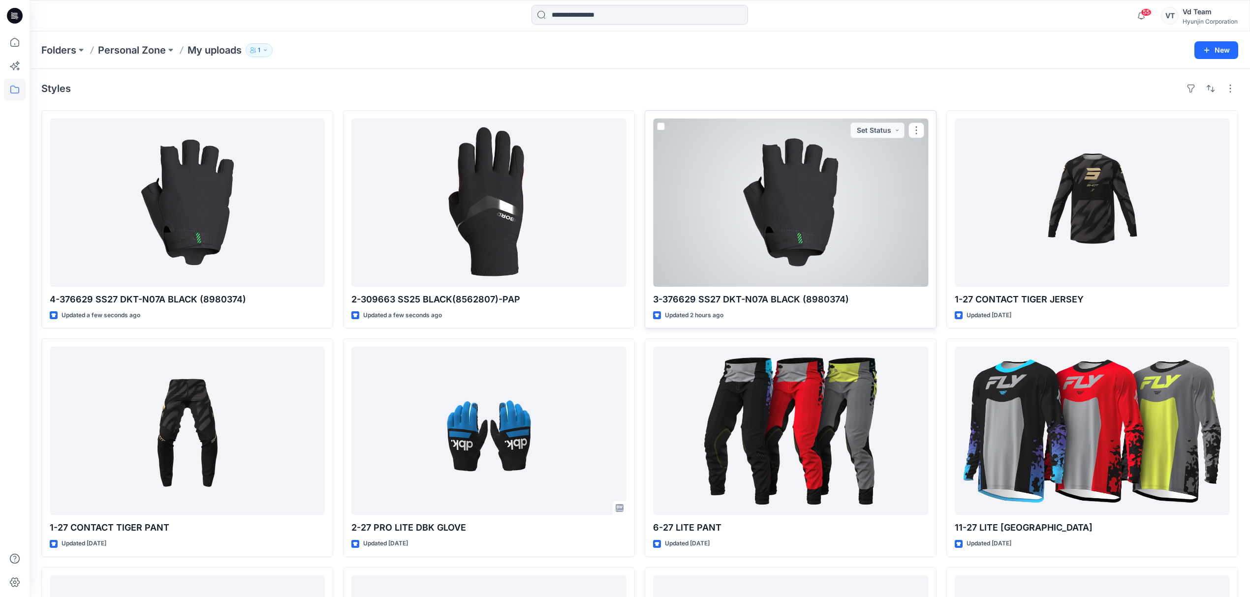
click at [811, 235] on div at bounding box center [790, 203] width 275 height 168
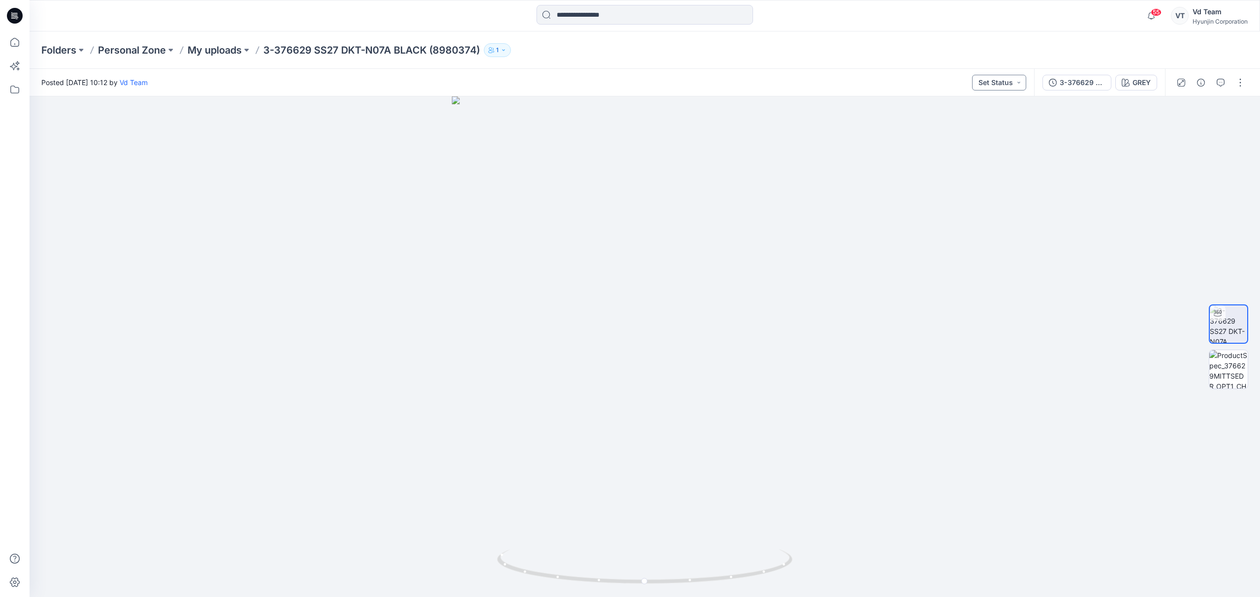
click at [1009, 86] on button "Set Status" at bounding box center [999, 83] width 54 height 16
click at [984, 180] on p "Request for review" at bounding box center [982, 177] width 55 height 13
click at [195, 39] on div "Folders Personal Zone My uploads 3-376629 SS27 DKT-N07A BLACK (8980374) 1" at bounding box center [645, 49] width 1230 height 37
click at [203, 48] on p "My uploads" at bounding box center [214, 50] width 54 height 14
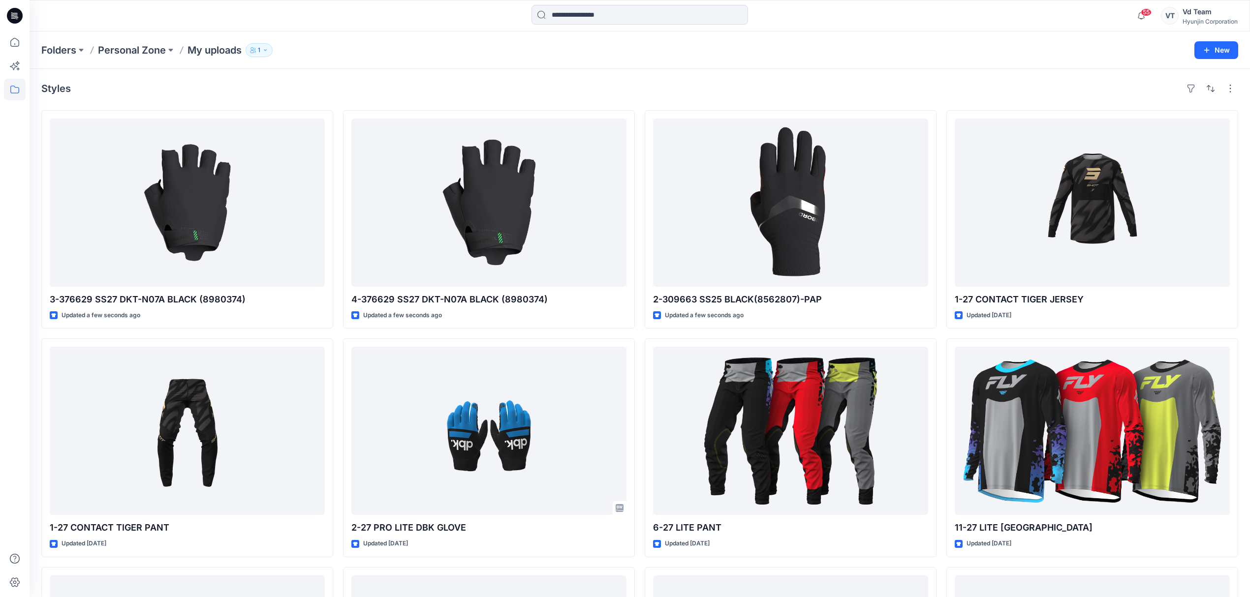
click at [530, 75] on div "Styles 3-376629 SS27 DKT-N07A BLACK (8980374) Updated a few seconds ago 1-27 CO…" at bounding box center [640, 451] width 1220 height 764
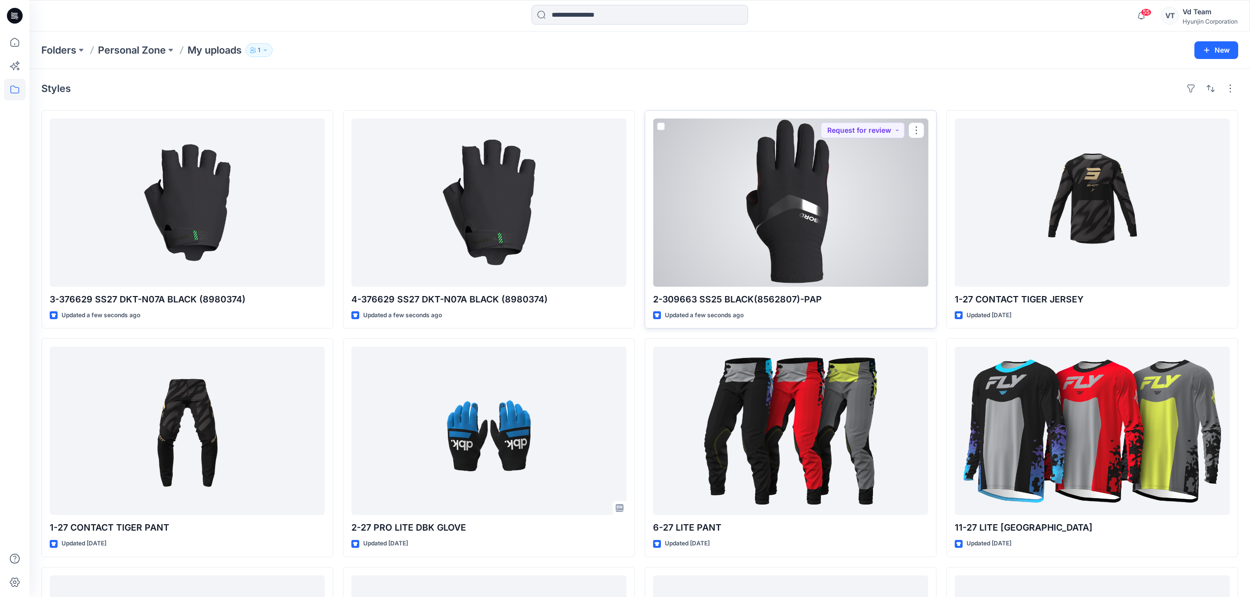
click at [753, 237] on div at bounding box center [790, 203] width 275 height 168
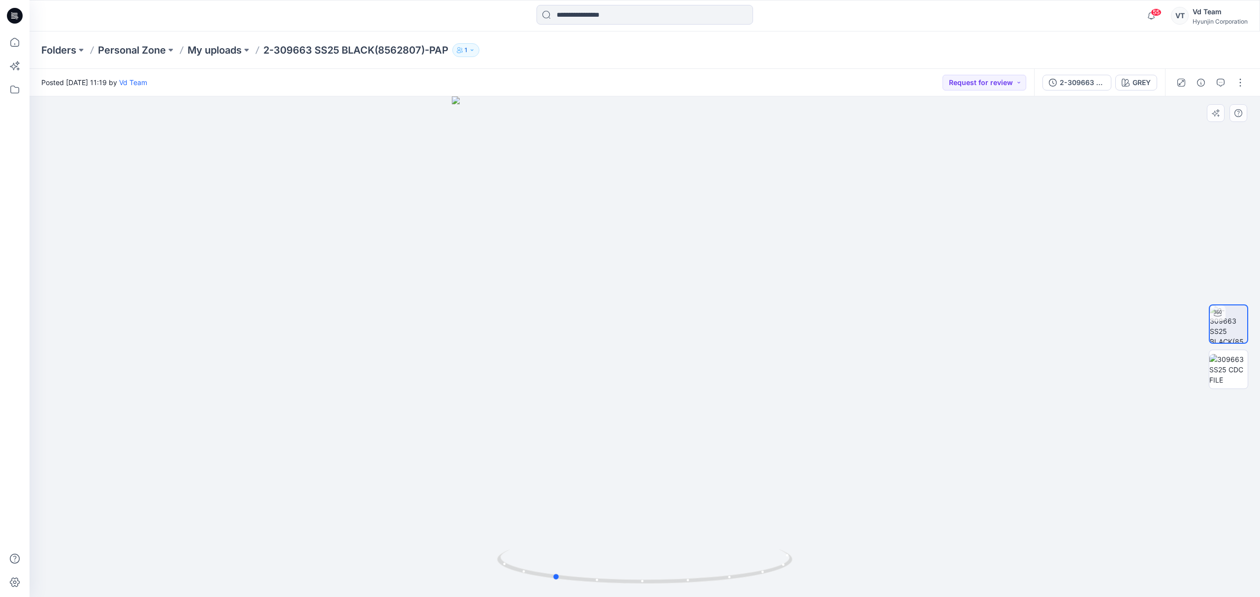
drag, startPoint x: 664, startPoint y: 587, endPoint x: 1164, endPoint y: 504, distance: 506.8
click at [1164, 504] on div at bounding box center [645, 346] width 1230 height 501
drag, startPoint x: 618, startPoint y: 587, endPoint x: 512, endPoint y: 526, distance: 121.9
click at [524, 540] on div at bounding box center [645, 346] width 1230 height 501
click at [227, 37] on div "Folders Personal Zone My uploads 2-309663 SS25 BLACK(8562807)-PAP 1" at bounding box center [645, 49] width 1230 height 37
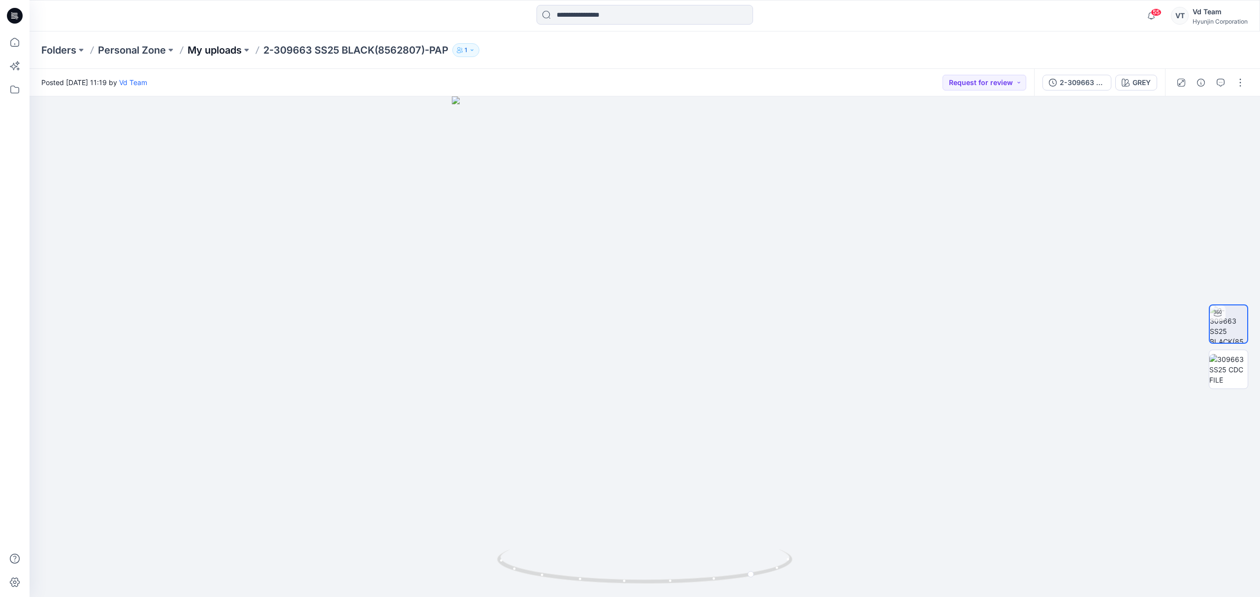
click at [223, 48] on p "My uploads" at bounding box center [214, 50] width 54 height 14
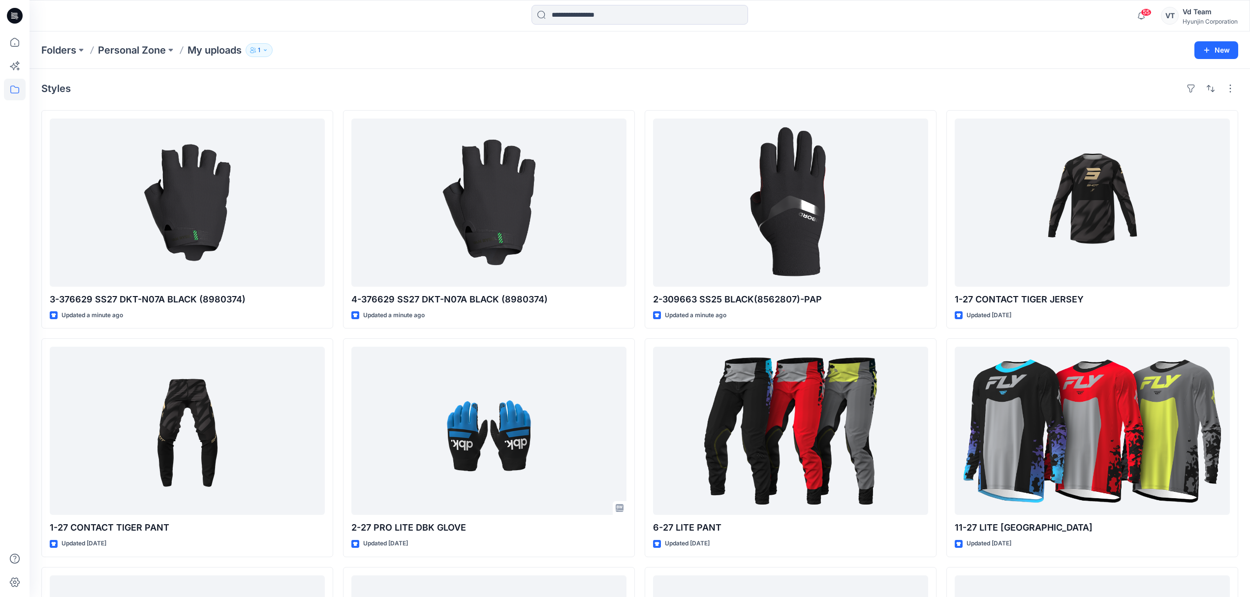
click at [433, 82] on div "Styles" at bounding box center [639, 89] width 1197 height 16
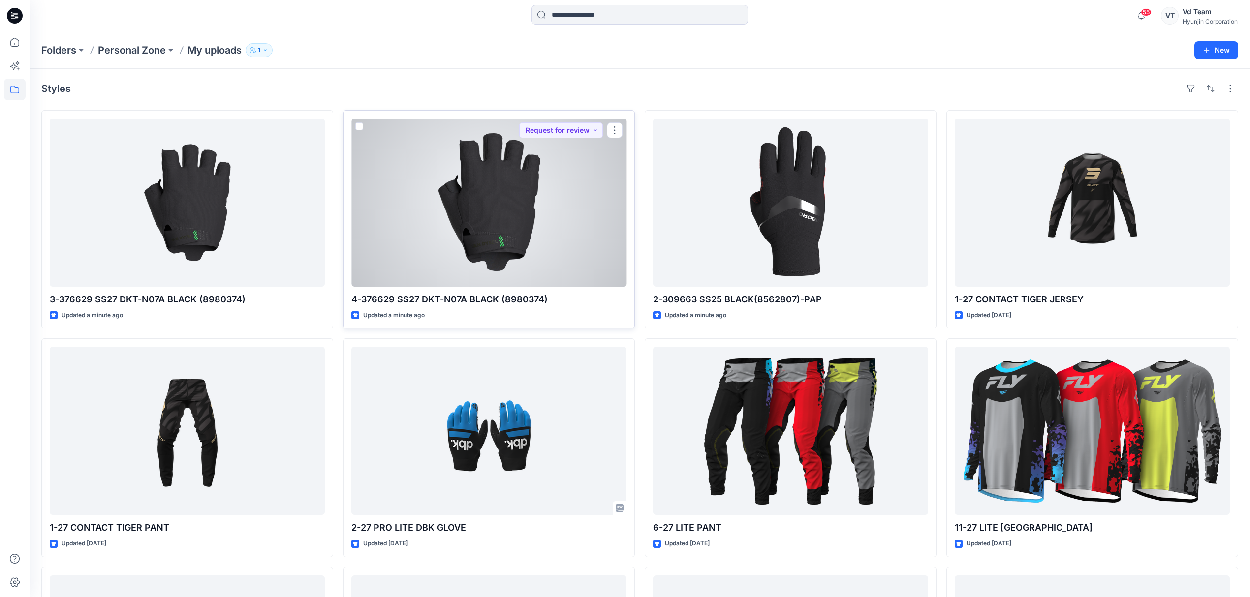
click at [583, 238] on div at bounding box center [488, 203] width 275 height 168
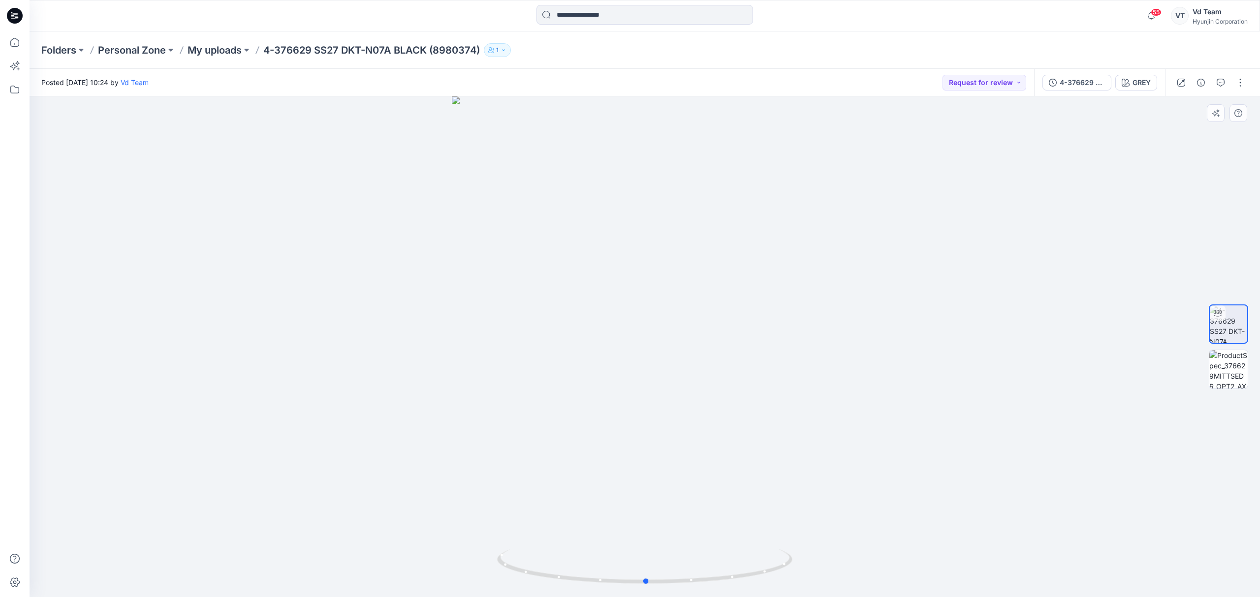
drag, startPoint x: 624, startPoint y: 580, endPoint x: 921, endPoint y: 530, distance: 300.8
click at [921, 530] on div at bounding box center [645, 346] width 1230 height 501
click at [210, 48] on p "My uploads" at bounding box center [214, 50] width 54 height 14
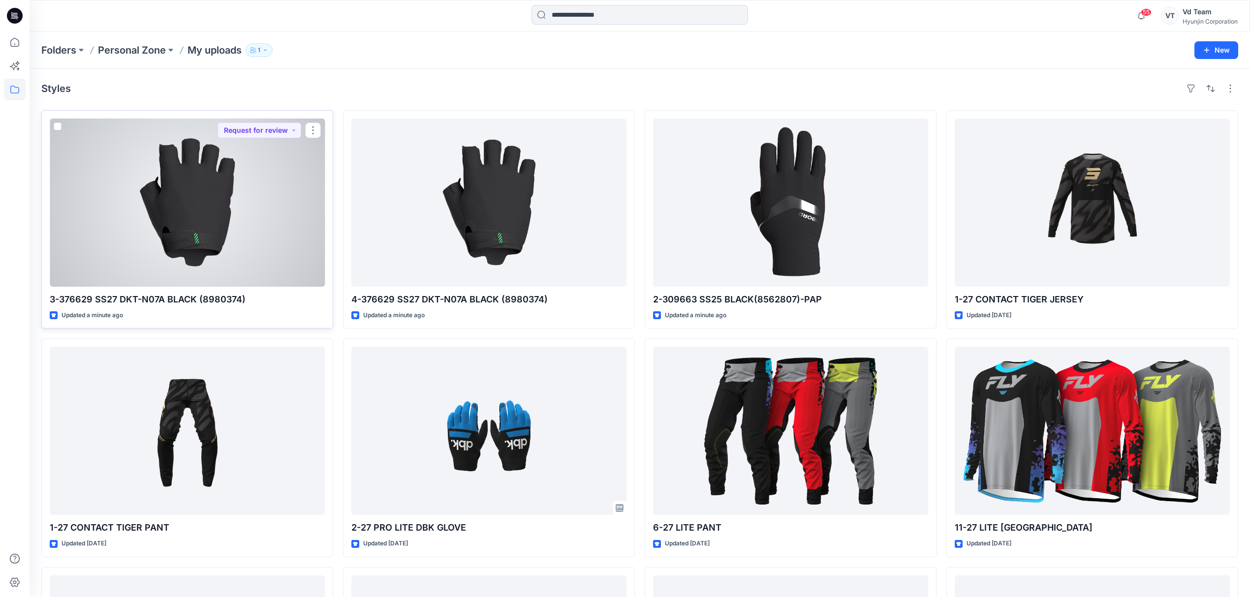
click at [245, 224] on div at bounding box center [187, 203] width 275 height 168
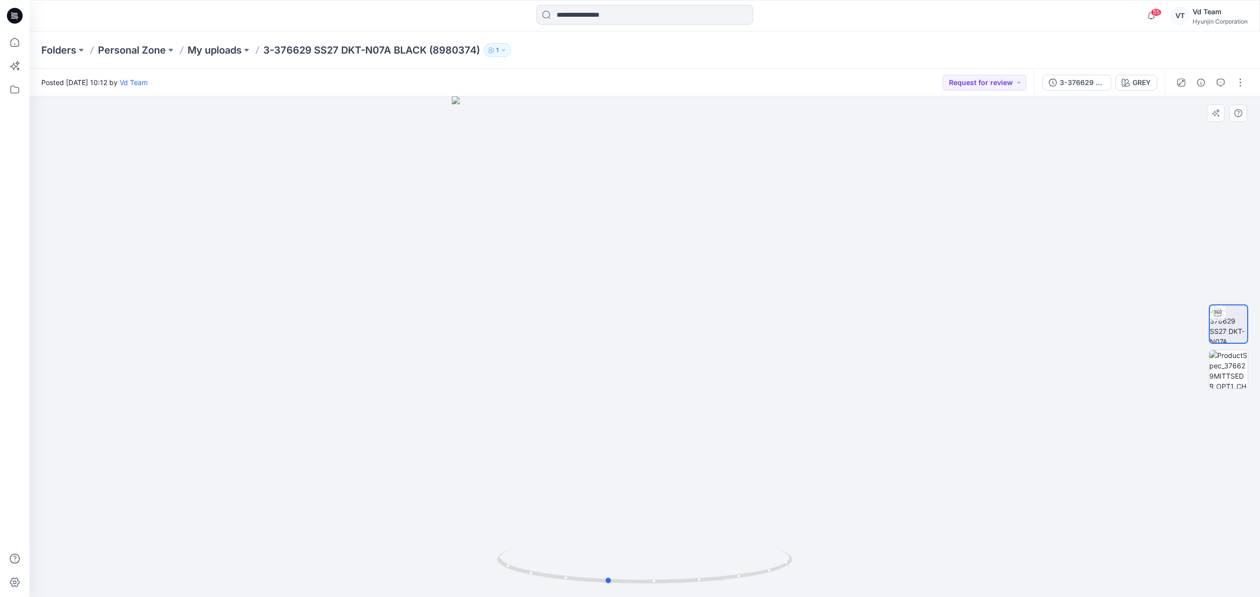
drag, startPoint x: 658, startPoint y: 576, endPoint x: 825, endPoint y: 455, distance: 206.1
click at [916, 542] on div at bounding box center [645, 346] width 1230 height 501
click at [217, 62] on div "Folders Personal Zone My uploads 3-376629 SS27 DKT-N07A BLACK (8980374) 1" at bounding box center [645, 49] width 1230 height 37
click at [223, 54] on p "My uploads" at bounding box center [214, 50] width 54 height 14
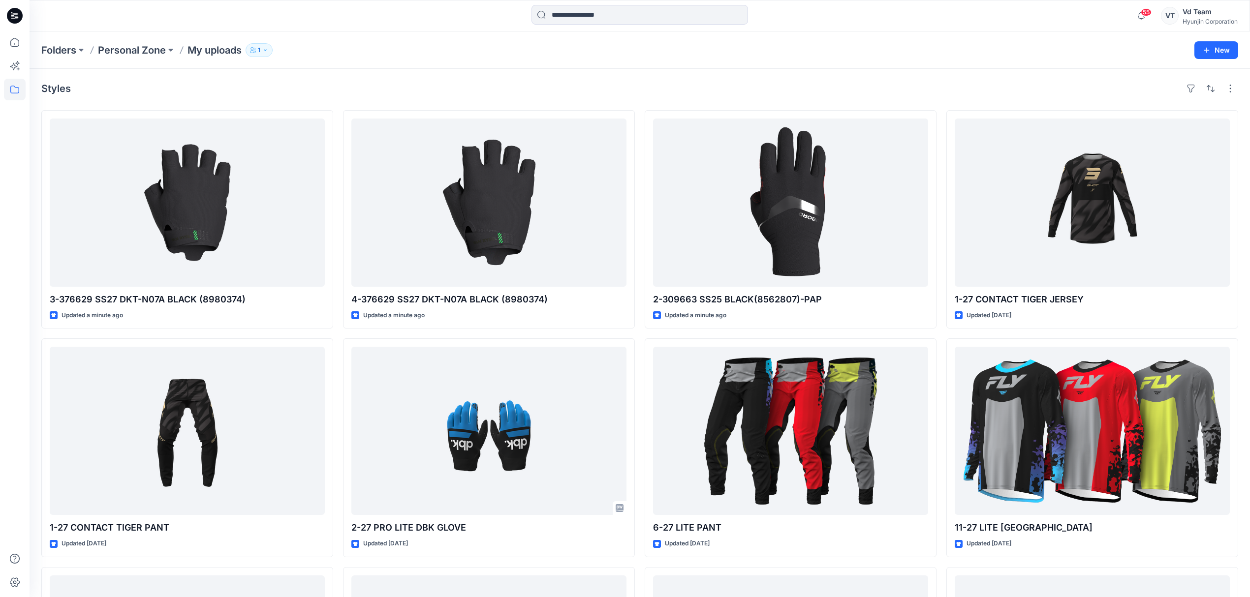
click at [554, 85] on div "Styles" at bounding box center [639, 89] width 1197 height 16
